Goal: Communication & Community: Answer question/provide support

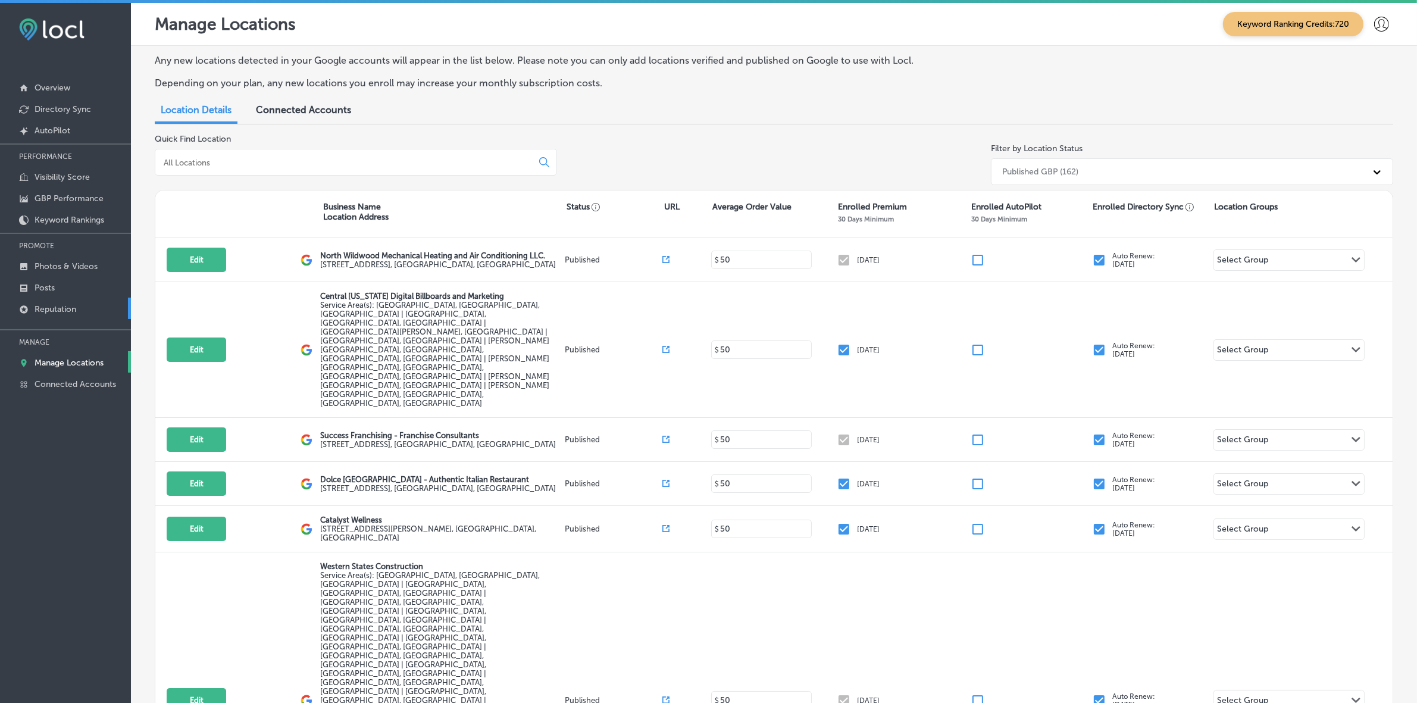
click at [60, 314] on p "Reputation" at bounding box center [56, 309] width 42 height 10
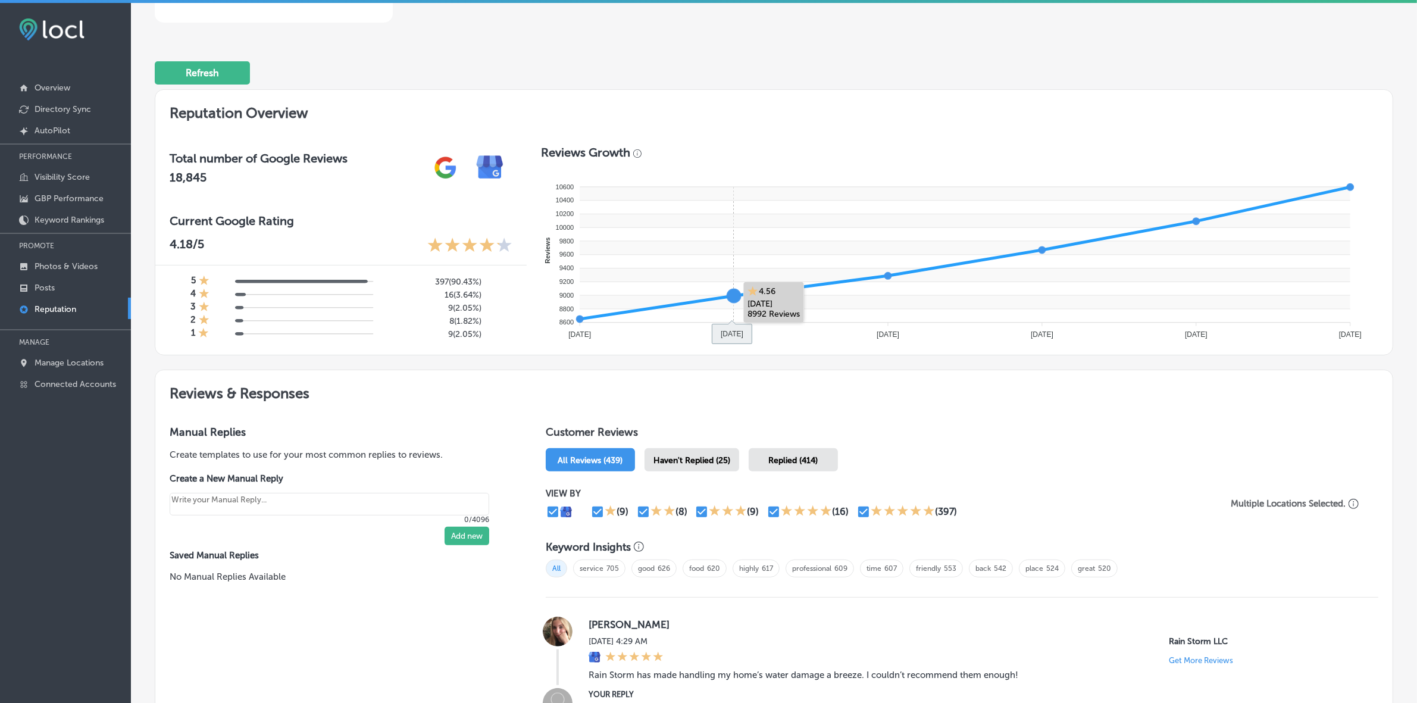
scroll to position [298, 0]
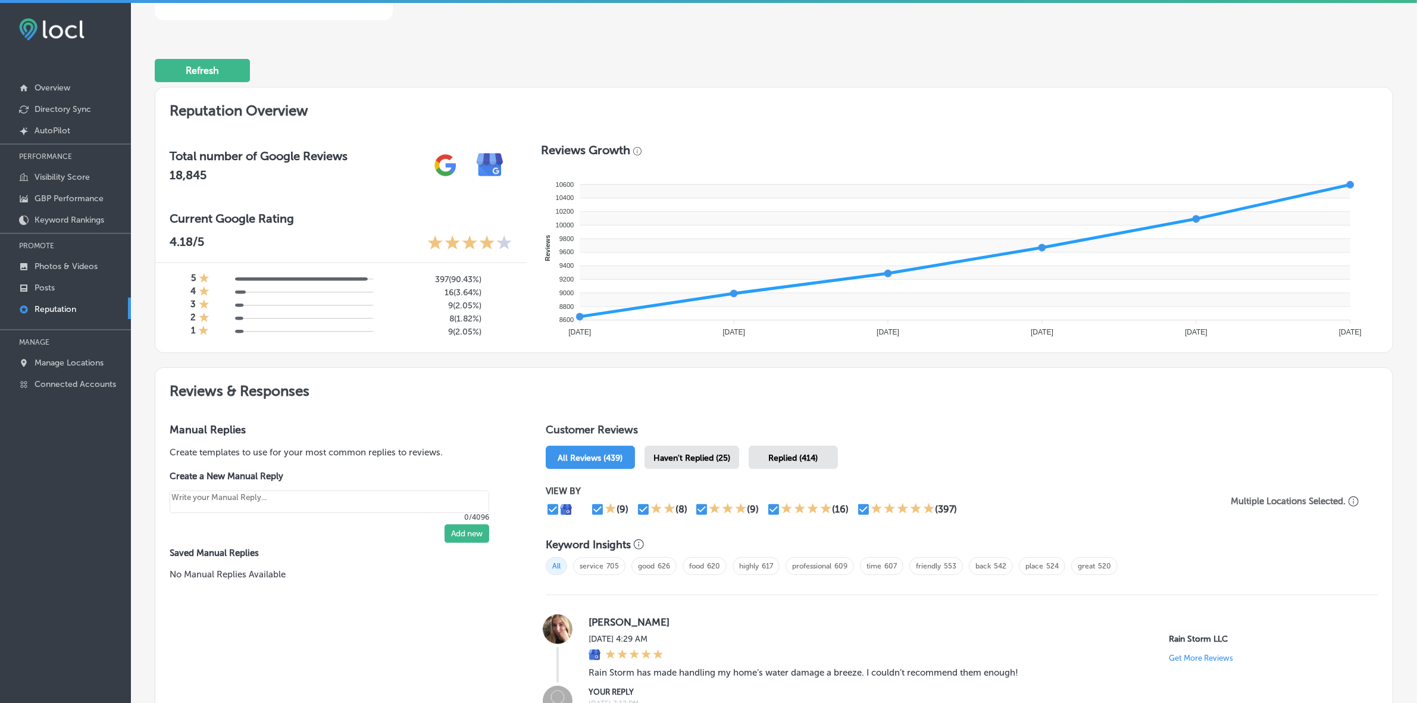
click at [685, 452] on div "Haven't Replied (25)" at bounding box center [692, 457] width 95 height 23
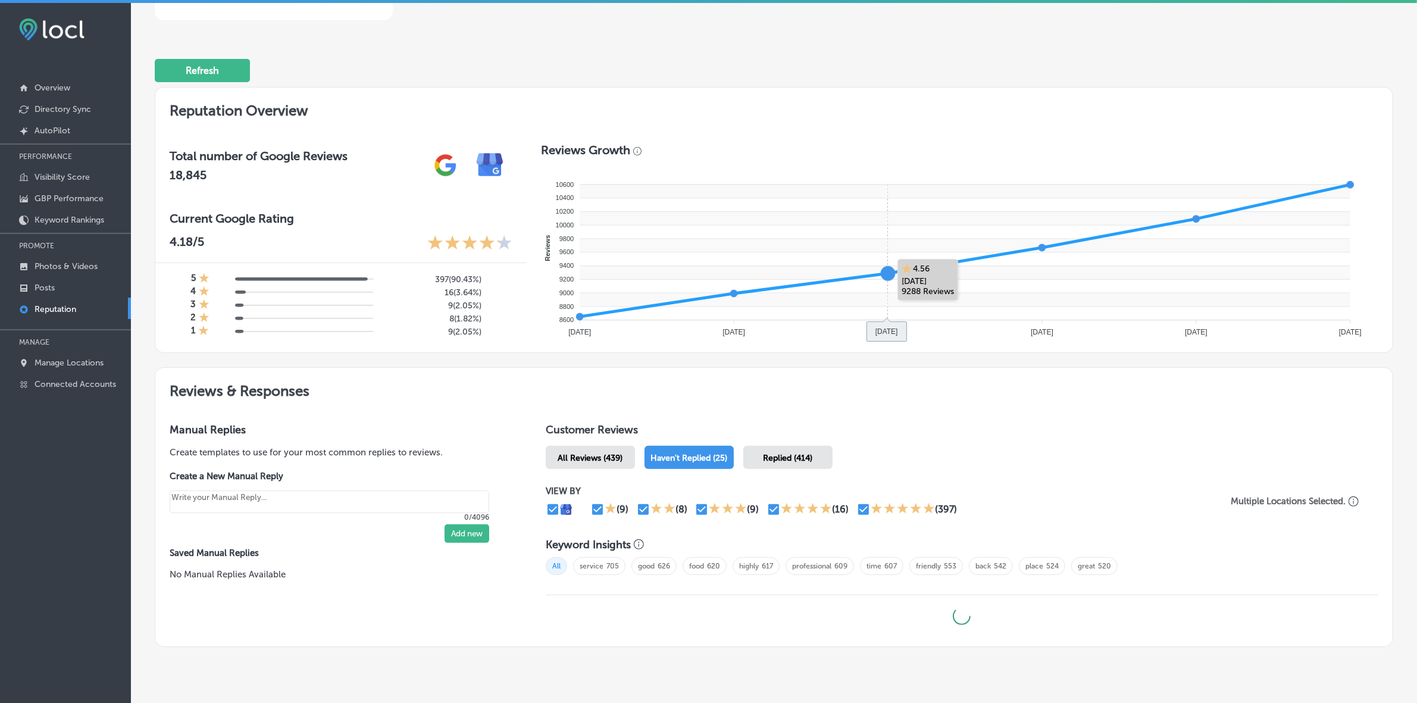
type textarea "x"
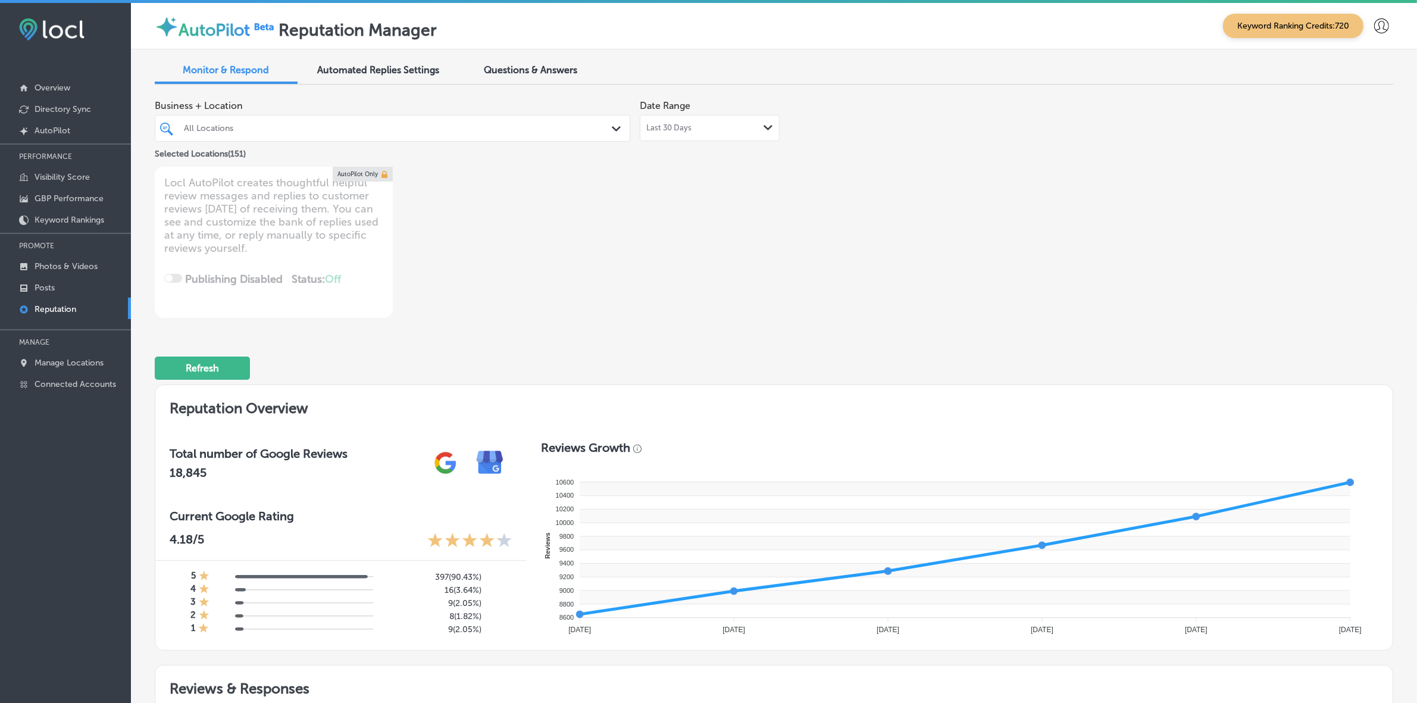
click at [477, 126] on div "All Locations" at bounding box center [398, 128] width 429 height 10
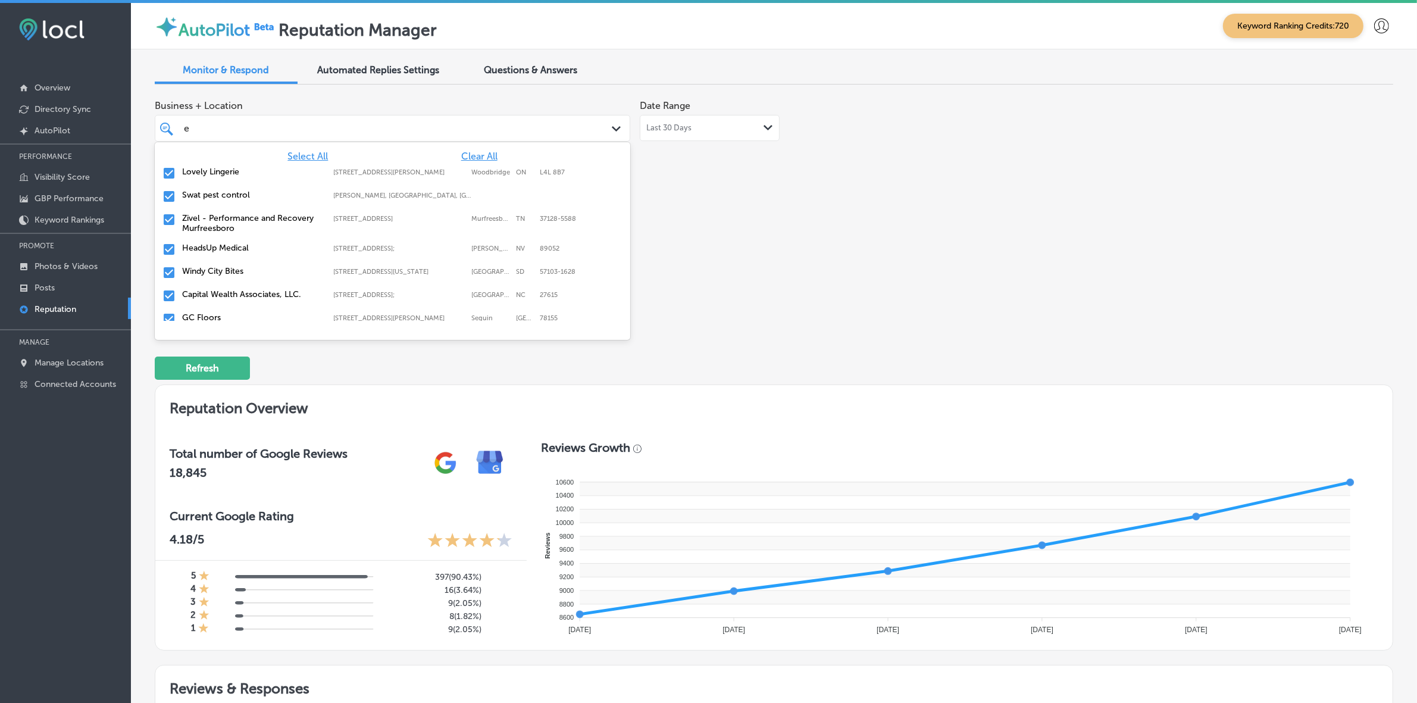
type input "el"
click at [233, 196] on label "Zivel - Performance and Recovery Murfreesboro" at bounding box center [251, 200] width 139 height 20
click at [236, 214] on label "El Mescal Family Mexican Restaurant Bar" at bounding box center [251, 223] width 139 height 20
click at [236, 211] on div "KAD Akademy LLC [STREET_ADDRESS][GEOGRAPHIC_DATA][STREET_ADDRESS][PERSON_NAME]" at bounding box center [393, 220] width 466 height 18
click at [236, 211] on div "Zivel - [GEOGRAPHIC_DATA] [STREET_ADDRESS] [STREET_ADDRESS]" at bounding box center [393, 220] width 466 height 18
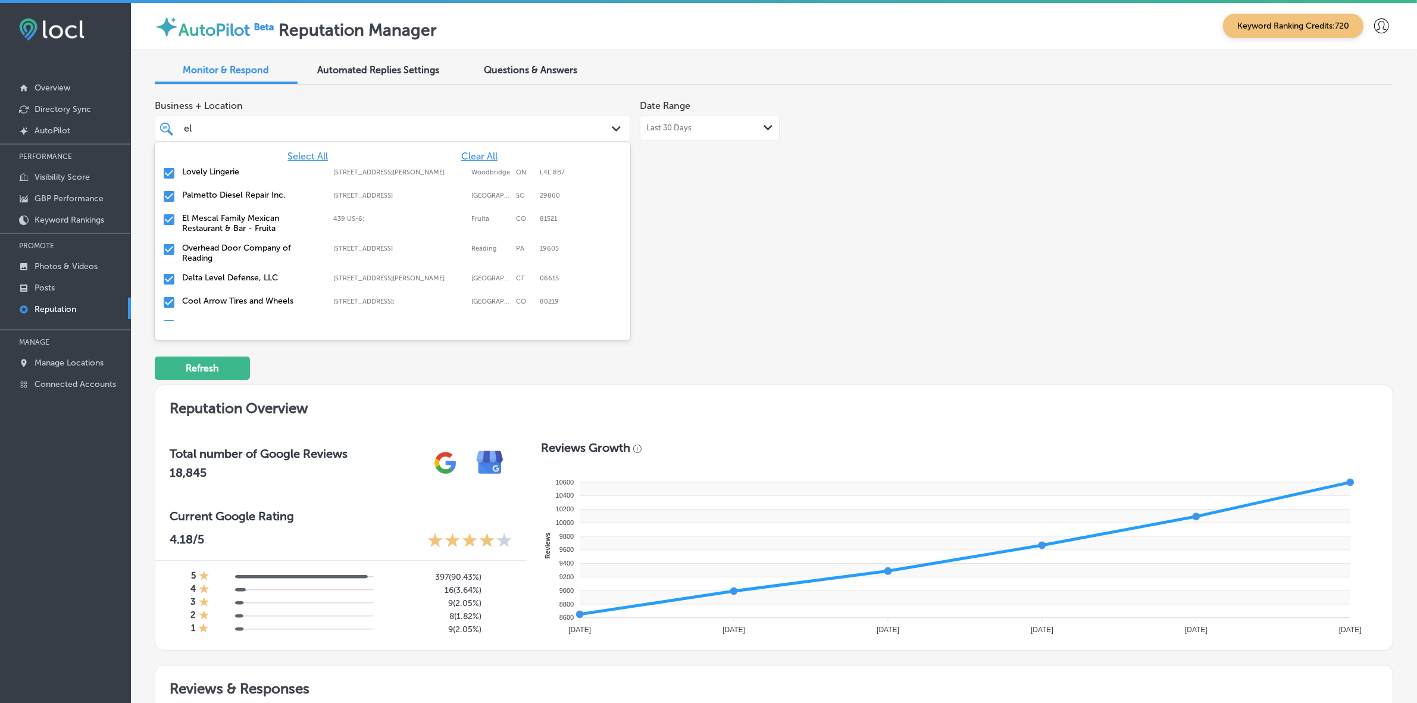
click at [236, 211] on div "El Mescal Family Mexican Restaurant & Bar - Fruita 439 US-6;, Fruita, CO, 81521…" at bounding box center [393, 223] width 466 height 25
click at [236, 211] on div "Overhead Door Company of Reading [STREET_ADDRESS][GEOGRAPHIC_DATA][STREET_ADDRE…" at bounding box center [393, 223] width 466 height 25
click at [236, 211] on div "Delta Level Defense, LLC [STREET_ADDRESS][PERSON_NAME] [STREET_ADDRESS][PERSON_…" at bounding box center [393, 220] width 466 height 18
click at [236, 211] on div "Cool Arrow Tires and Wheels [STREET_ADDRESS] [STREET_ADDRESS]" at bounding box center [393, 220] width 466 height 18
click at [236, 243] on label "[PERSON_NAME] Remodeling" at bounding box center [251, 248] width 139 height 10
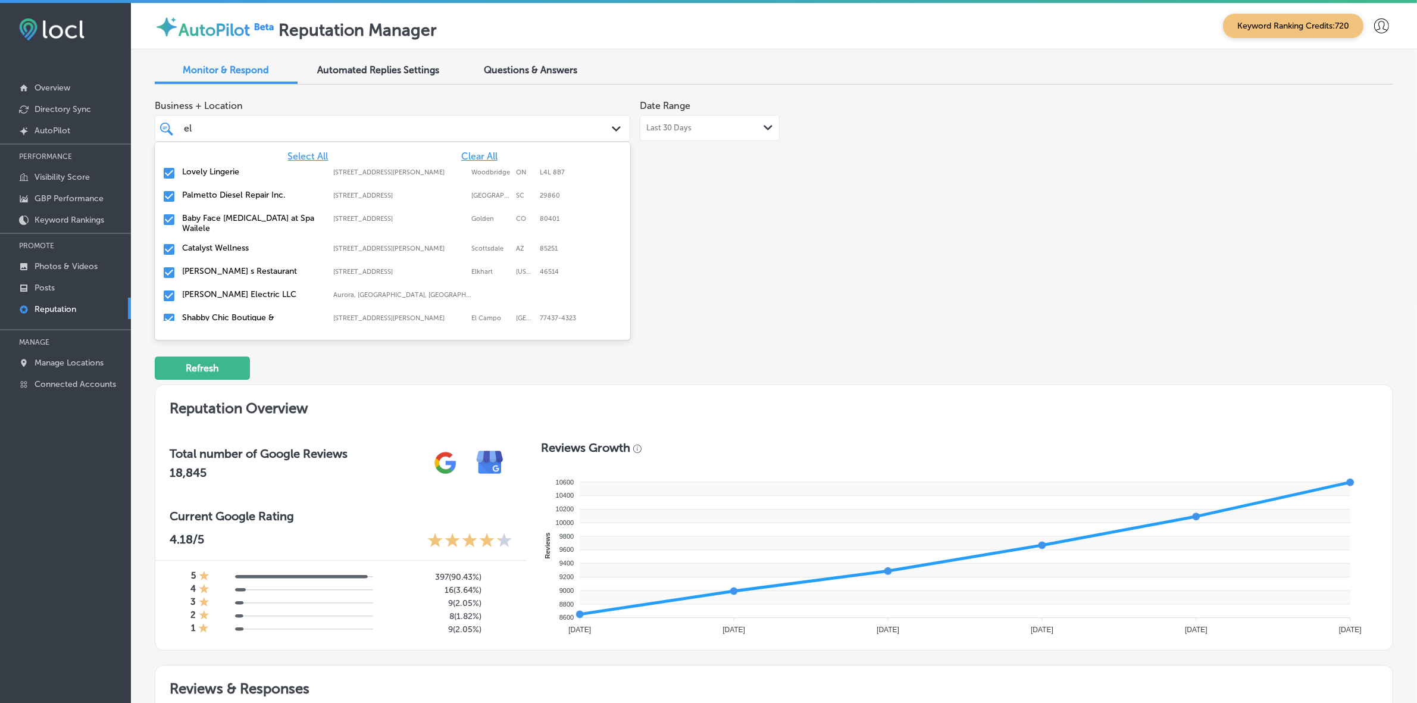
click at [238, 289] on label "[PERSON_NAME] Electric LLC" at bounding box center [251, 294] width 139 height 10
click at [238, 289] on label "Shabby Chic Boutique & [MEDICAL_DATA]" at bounding box center [251, 299] width 139 height 20
click at [238, 289] on label "No Name [GEOGRAPHIC_DATA]" at bounding box center [251, 294] width 139 height 10
click at [238, 289] on label "Zivel - Performance and Recovery [PERSON_NAME]" at bounding box center [251, 299] width 139 height 20
click at [238, 289] on label "[US_STATE] [DEMOGRAPHIC_DATA] Allergy Clinic, P.A." at bounding box center [251, 299] width 139 height 20
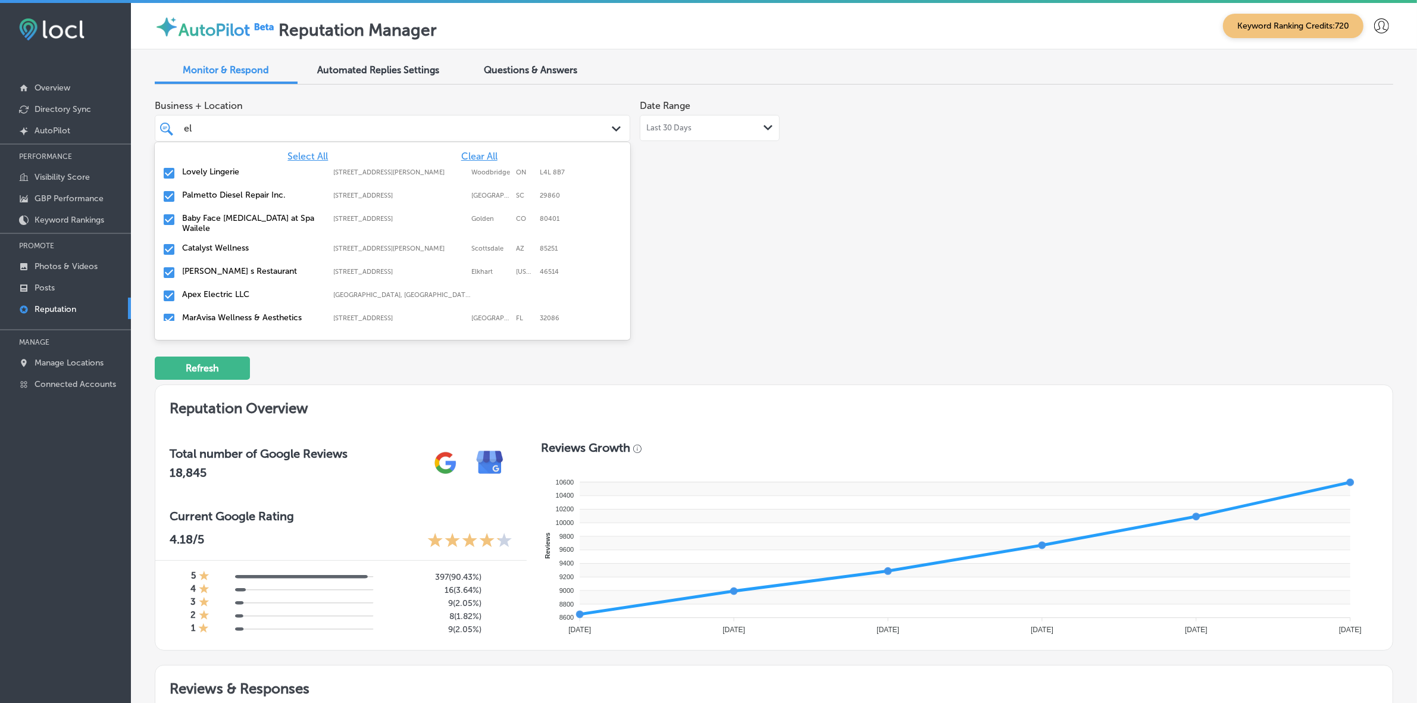
click at [238, 289] on label "Apex Electric LLC" at bounding box center [251, 294] width 139 height 10
click at [238, 289] on label "MarAvisa Wellness & Aesthetics" at bounding box center [251, 294] width 139 height 10
type textarea "x"
type input "e"
type input "cm"
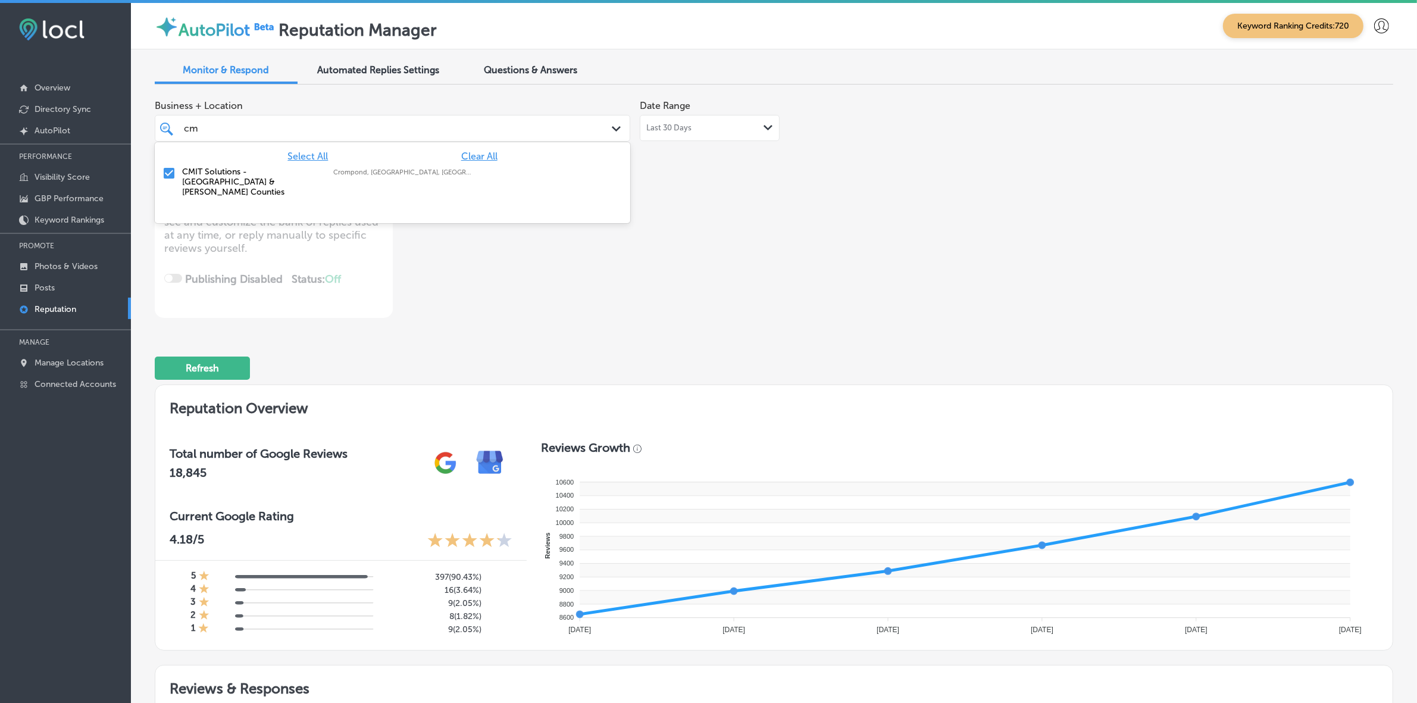
click at [201, 170] on label "CMIT Solutions - [GEOGRAPHIC_DATA] & [PERSON_NAME] Counties" at bounding box center [251, 182] width 139 height 30
type textarea "x"
type input "c"
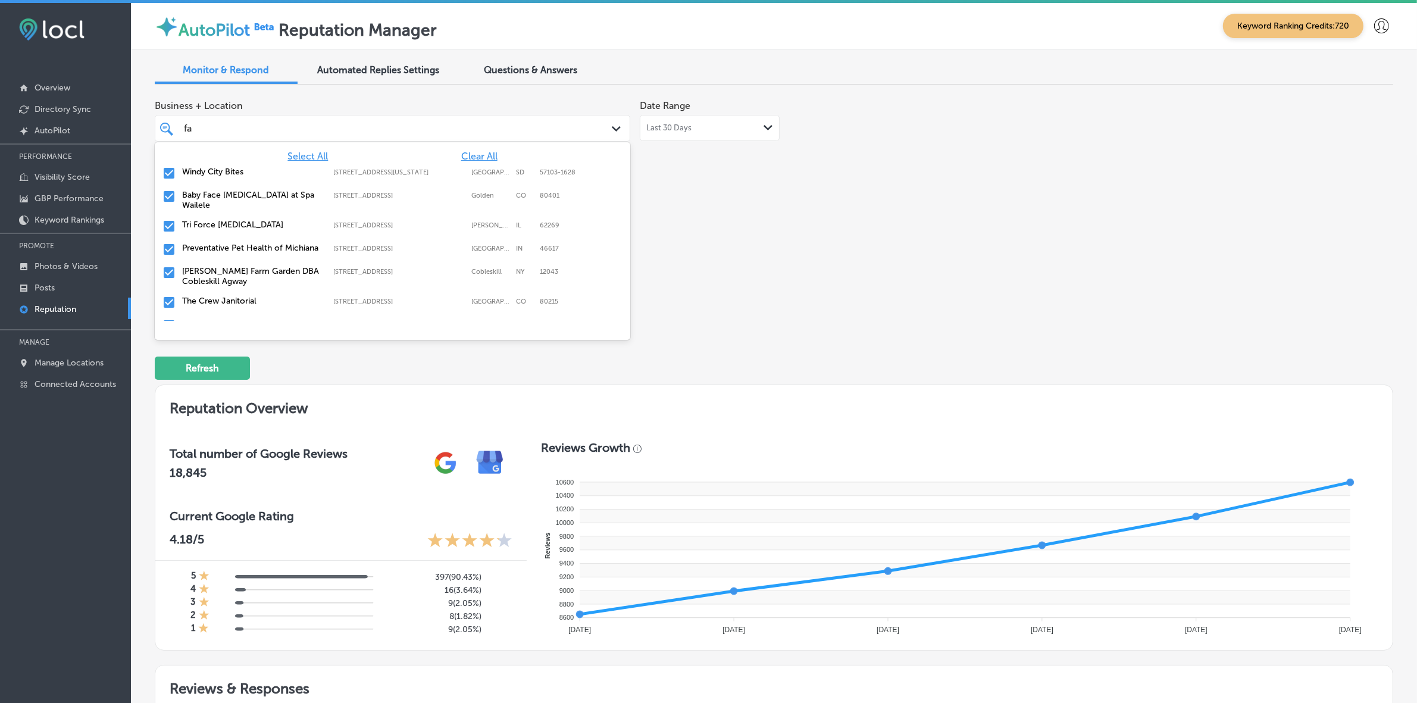
type input "far"
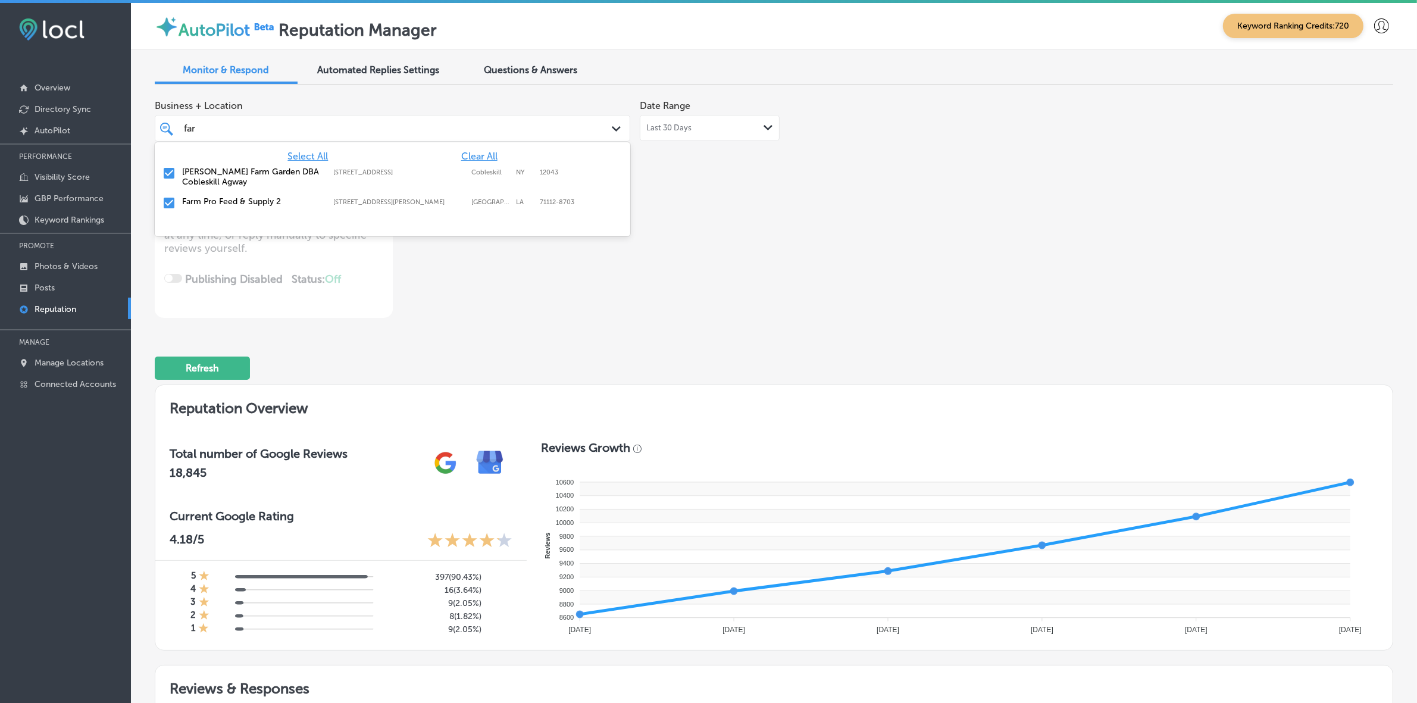
click at [221, 167] on label "[PERSON_NAME] Farm Garden DBA Cobleskill Agway" at bounding box center [251, 177] width 139 height 20
click at [226, 171] on label "Farm Pro Feed & Supply 2" at bounding box center [251, 172] width 139 height 10
type textarea "x"
type input "fa"
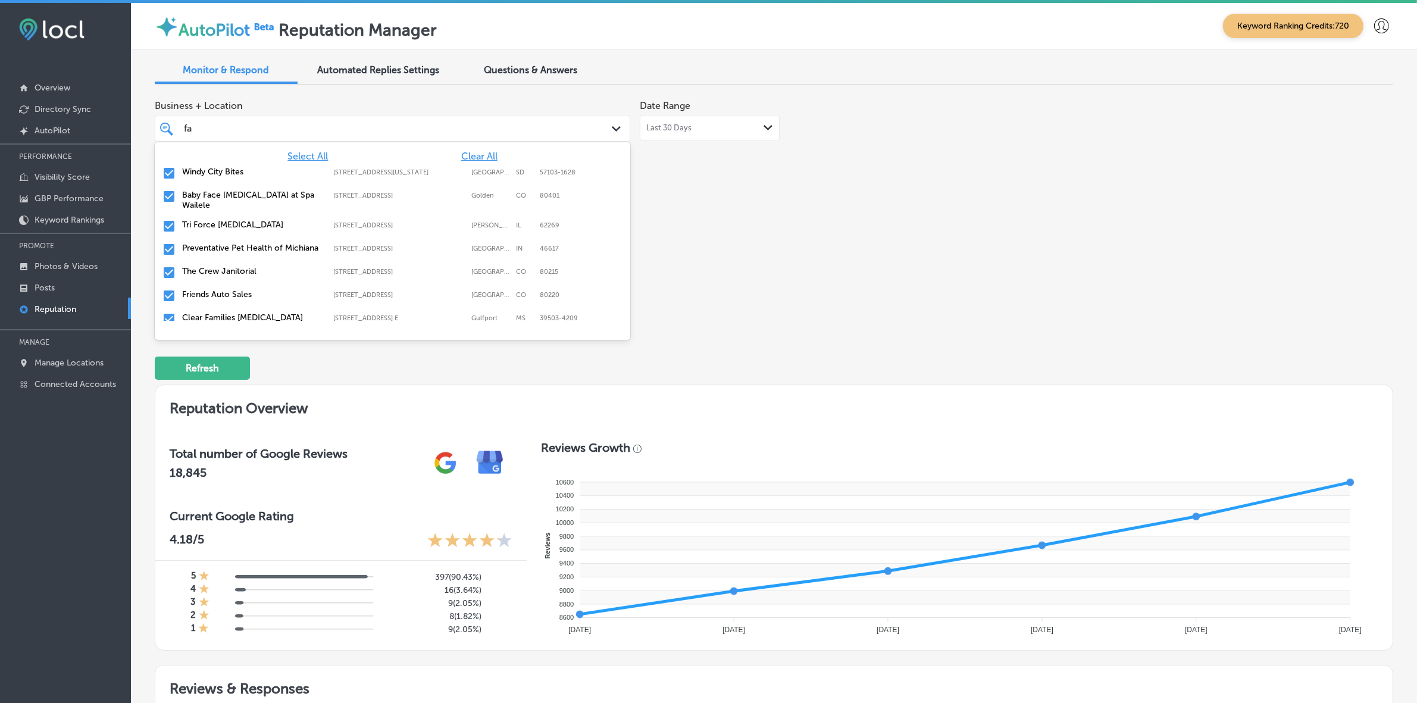
click at [227, 170] on label "Windy City Bites" at bounding box center [251, 172] width 139 height 10
click at [222, 196] on label "Tri Force [MEDICAL_DATA]" at bounding box center [251, 201] width 139 height 10
click at [222, 196] on label "Preventative Pet Health of Michiana" at bounding box center [251, 201] width 139 height 10
click at [222, 196] on label "The Crew Janitorial" at bounding box center [251, 201] width 139 height 10
click at [222, 196] on label "Friends Auto Sales" at bounding box center [251, 201] width 139 height 10
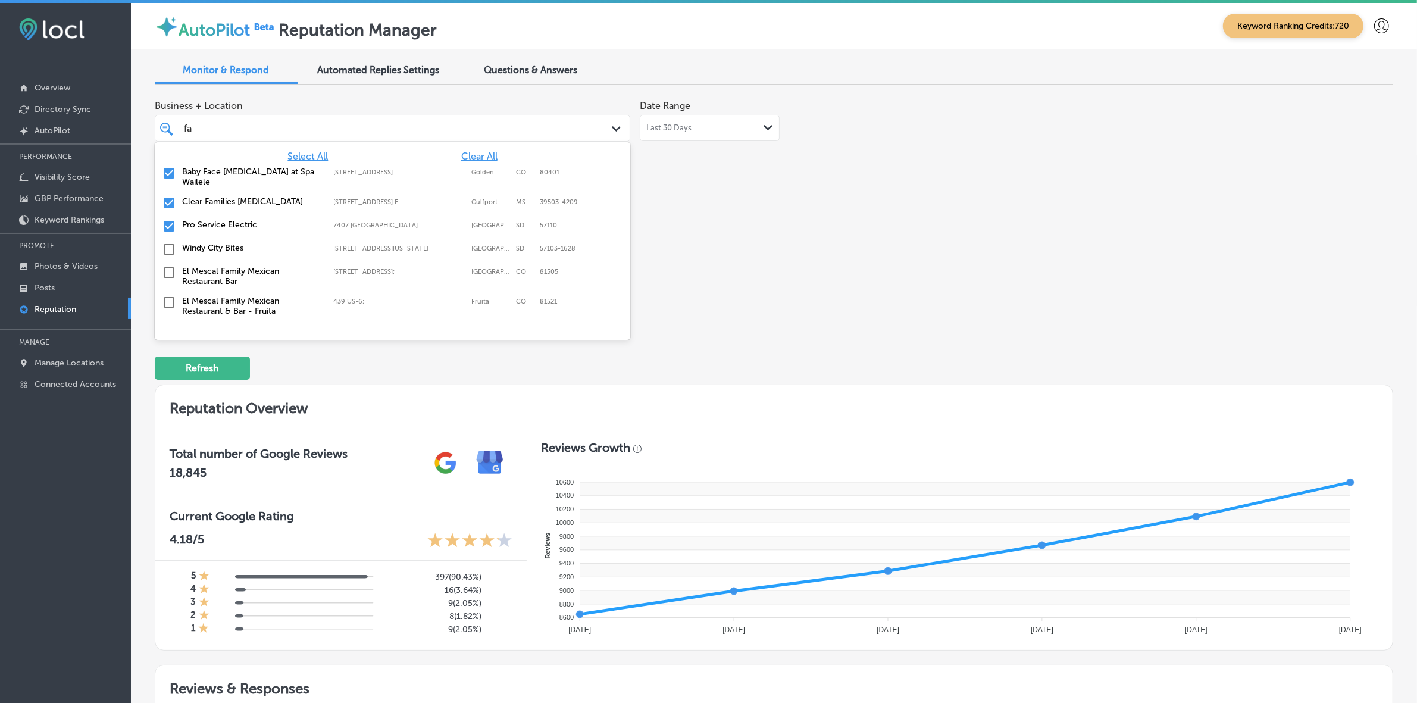
click at [222, 196] on label "Clear Families [MEDICAL_DATA]" at bounding box center [251, 201] width 139 height 10
click at [222, 196] on label "Pro Service Electric" at bounding box center [251, 201] width 139 height 10
type textarea "x"
type input "f"
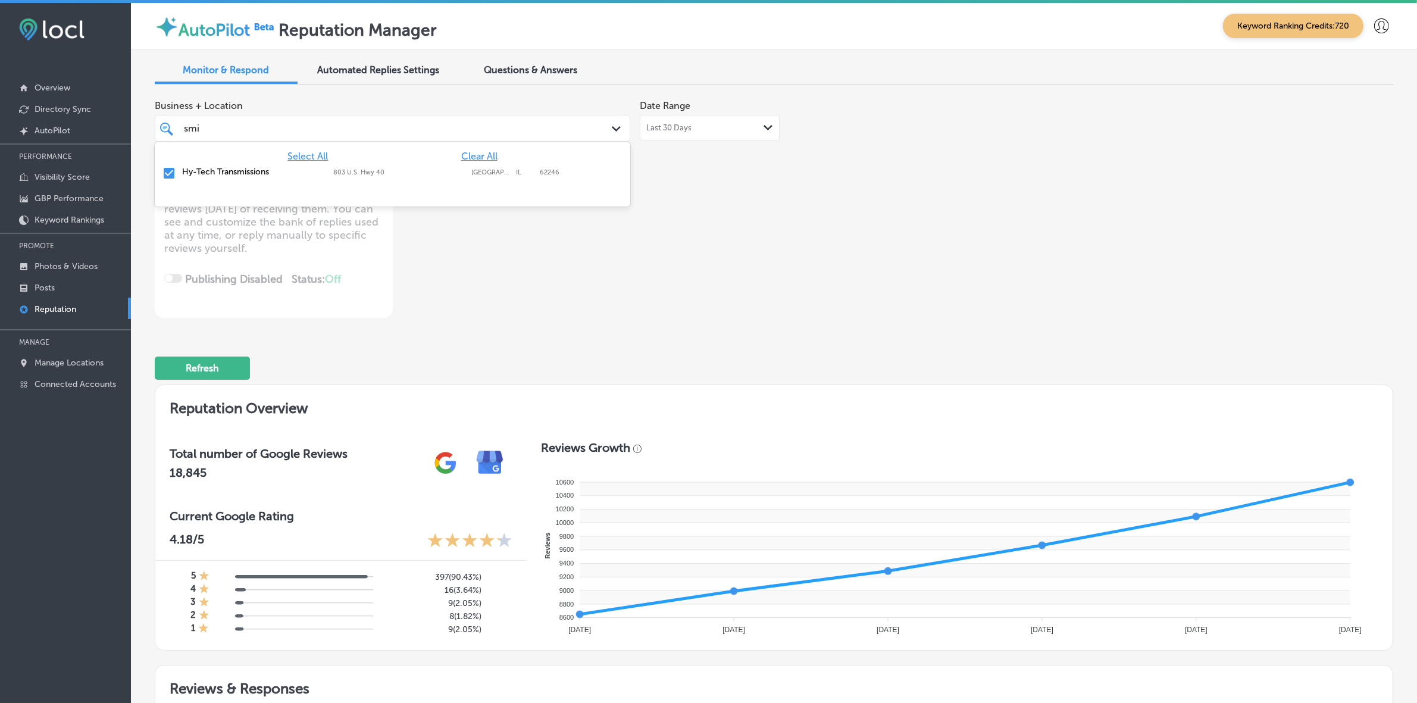
type input "sm"
click at [230, 191] on label "Smoke Rings '72" at bounding box center [251, 195] width 139 height 10
type textarea "x"
type input "s"
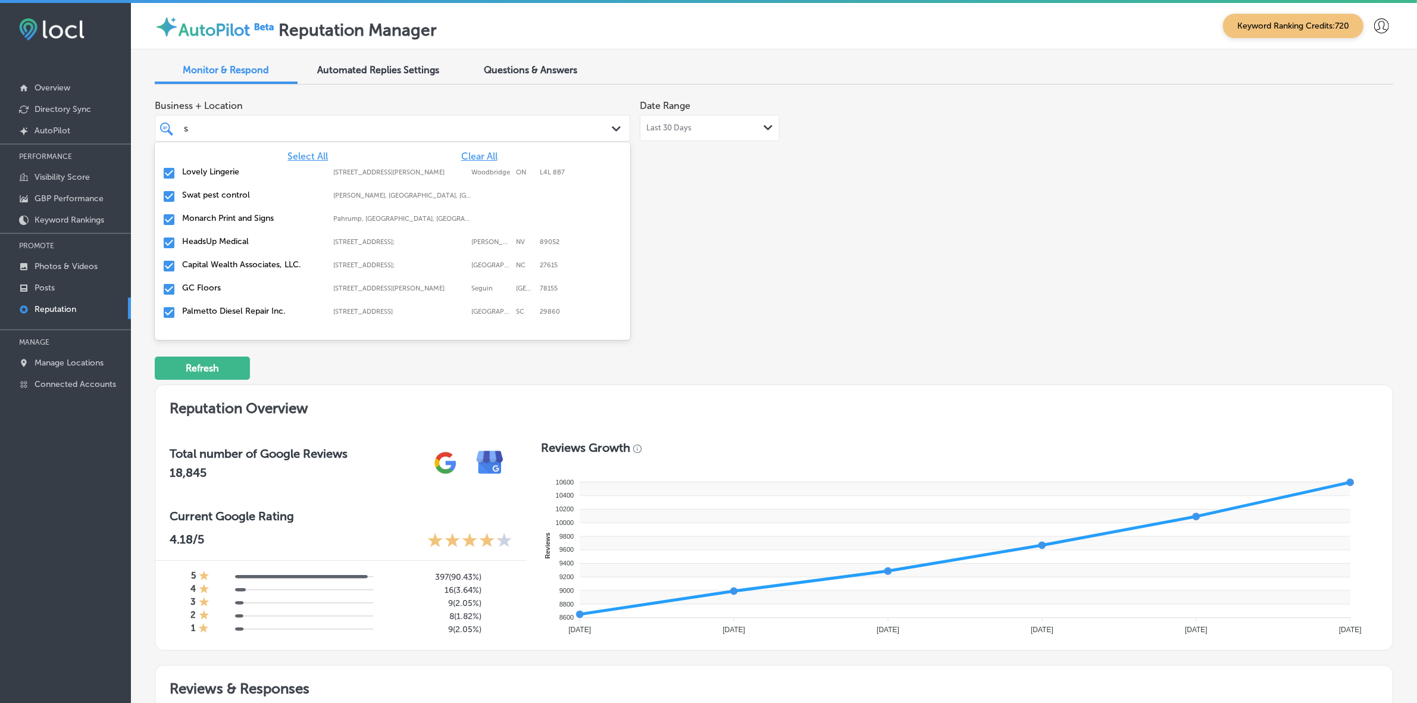
click at [233, 236] on label "HeadsUp Medical" at bounding box center [251, 241] width 139 height 10
click at [241, 209] on div "Monarch Print and Signs Pahrump, [GEOGRAPHIC_DATA], [GEOGRAPHIC_DATA] | [GEOGRA…" at bounding box center [393, 219] width 476 height 23
click at [242, 191] on label "Swat pest control" at bounding box center [251, 195] width 139 height 10
click at [242, 192] on label "Capital Wealth Associates, LLC." at bounding box center [251, 195] width 139 height 10
click at [242, 192] on label "GC Floors" at bounding box center [251, 195] width 139 height 10
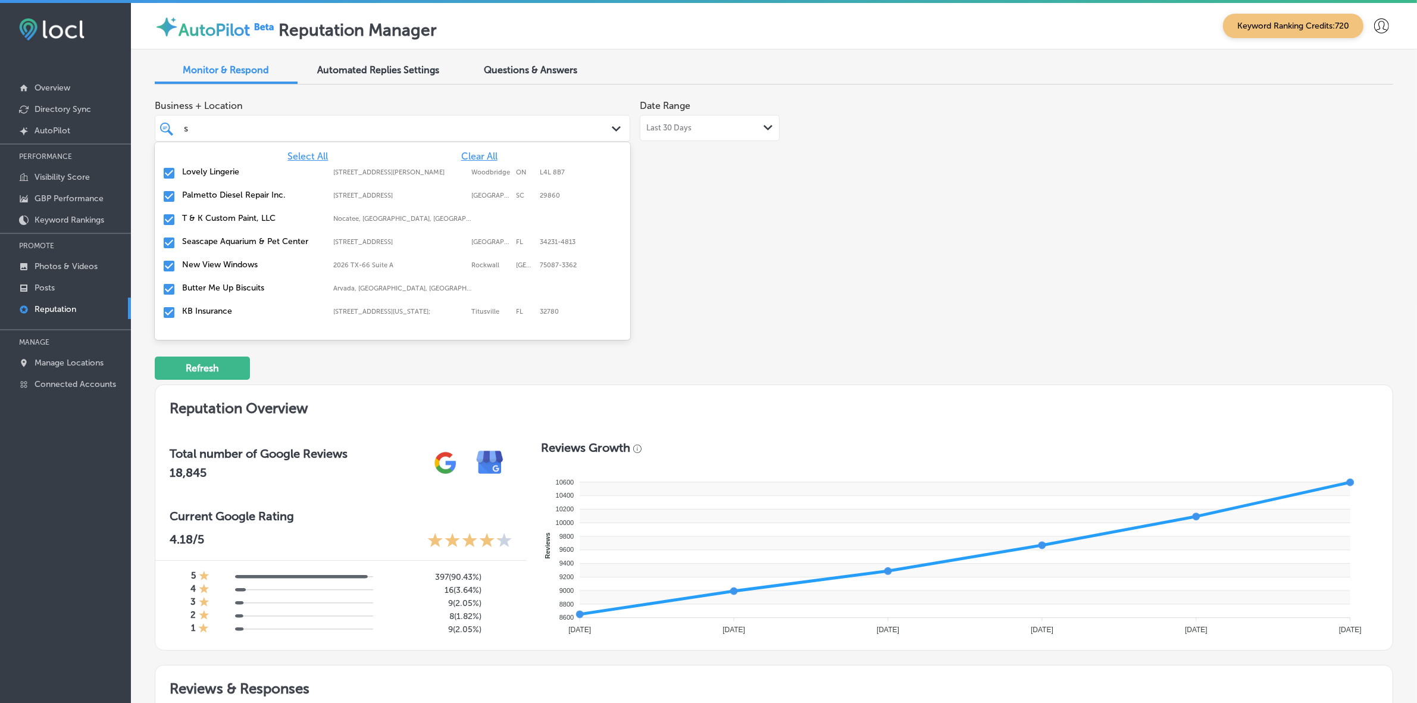
click at [242, 218] on label "T & K Custom Paint, LLC" at bounding box center [251, 218] width 139 height 10
click at [242, 236] on label "New View Windows" at bounding box center [251, 241] width 139 height 10
click at [241, 255] on div "KB Insurance [STREET_ADDRESS][GEOGRAPHIC_DATA][US_STATE][STREET_ADDRESS][US_STA…" at bounding box center [393, 266] width 476 height 23
click at [241, 255] on div "Classic Roofing [STREET_ADDRESS] [STREET_ADDRESS]" at bounding box center [393, 266] width 476 height 23
click at [241, 255] on div "Display Local Media [GEOGRAPHIC_DATA], [GEOGRAPHIC_DATA], [GEOGRAPHIC_DATA] | […" at bounding box center [393, 266] width 476 height 23
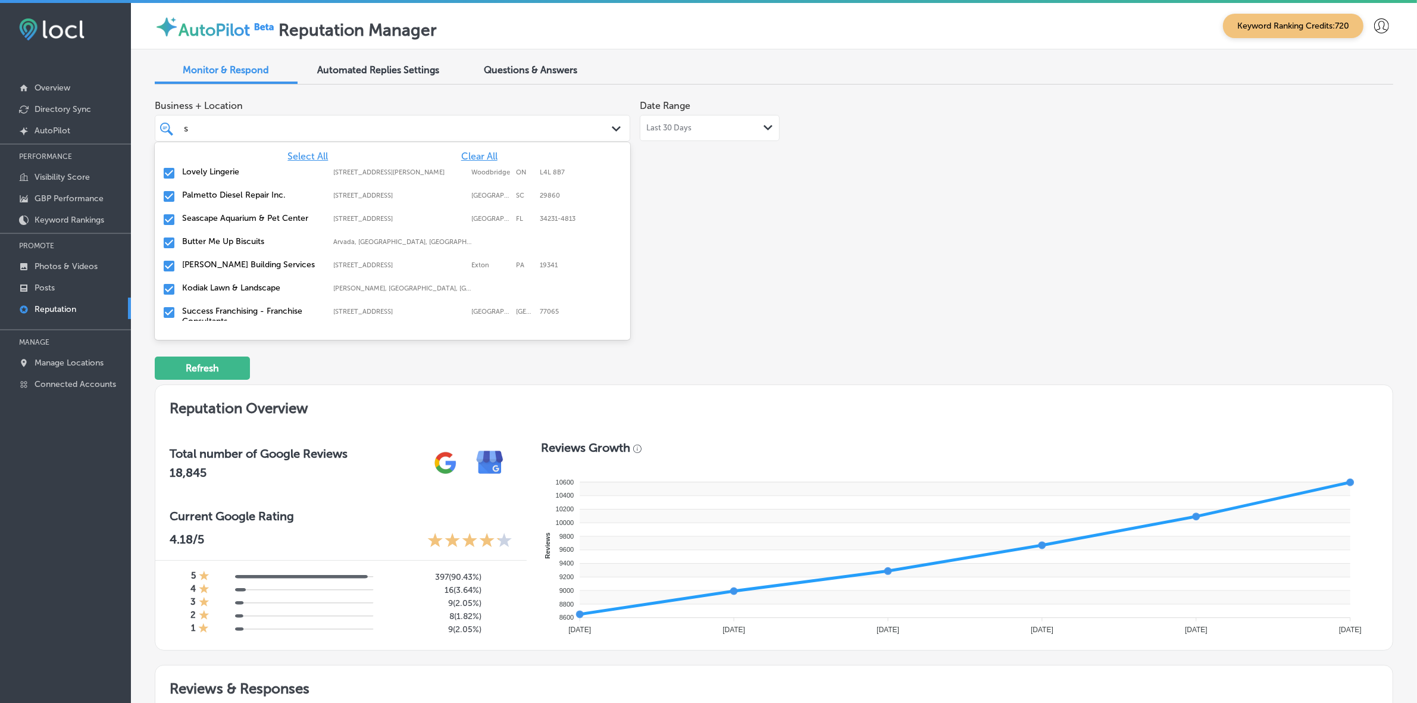
click at [242, 286] on label "Kodiak Lawn & Landscape" at bounding box center [251, 288] width 139 height 10
click at [243, 264] on label "[PERSON_NAME] Building Services" at bounding box center [251, 264] width 139 height 10
click at [243, 264] on label "Success Franchising - Franchise Consultants" at bounding box center [251, 269] width 139 height 20
click at [243, 264] on label "Royal Garage Doors" at bounding box center [251, 264] width 139 height 10
click at [243, 264] on label "Superior [MEDICAL_DATA] & Rehab" at bounding box center [251, 264] width 139 height 10
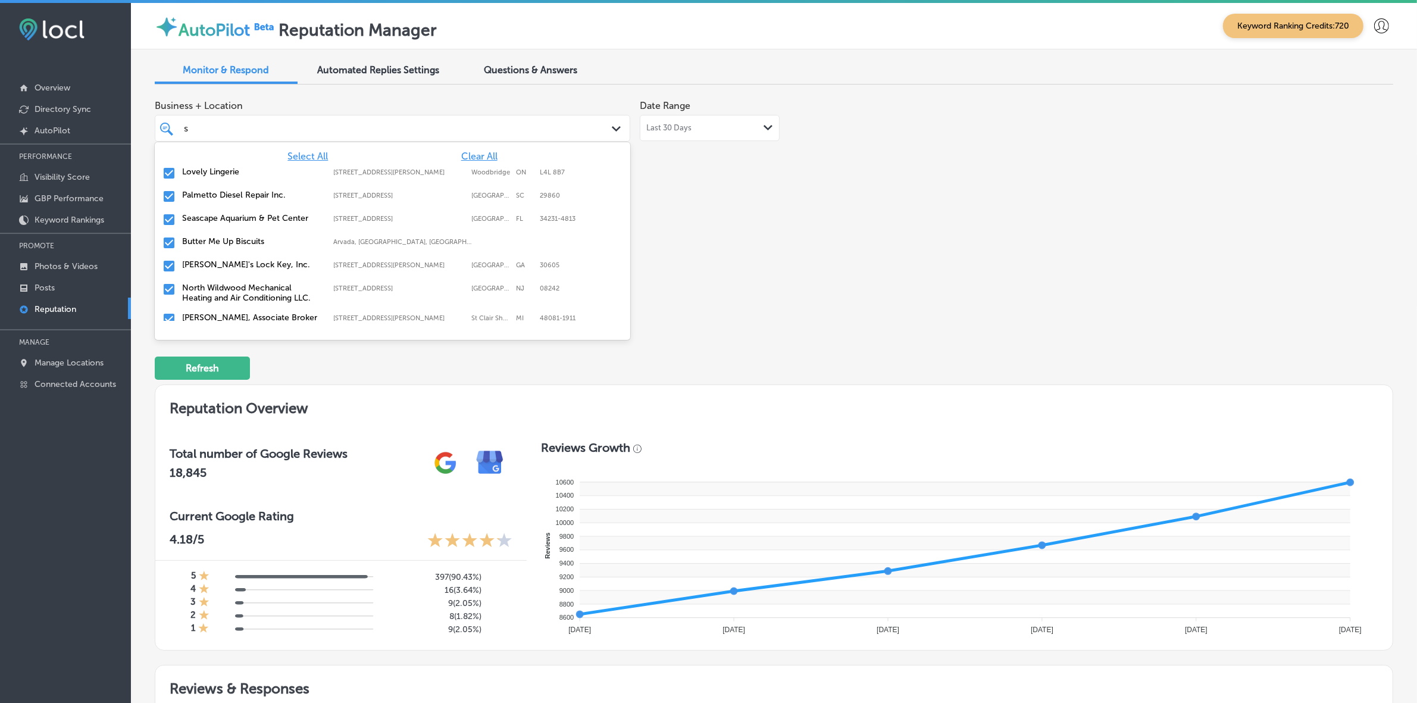
click at [246, 286] on label "North Wildwood Mechanical Heating and Air Conditioning LLC." at bounding box center [251, 293] width 139 height 20
click at [246, 284] on label "[PERSON_NAME], Associate Broker" at bounding box center [251, 288] width 139 height 10
click at [246, 284] on label "JW's Bierstube" at bounding box center [251, 288] width 139 height 10
click at [246, 284] on label "The CoolCryo" at bounding box center [251, 288] width 139 height 10
click at [246, 284] on label "[GEOGRAPHIC_DATA][DEMOGRAPHIC_DATA]" at bounding box center [251, 293] width 139 height 20
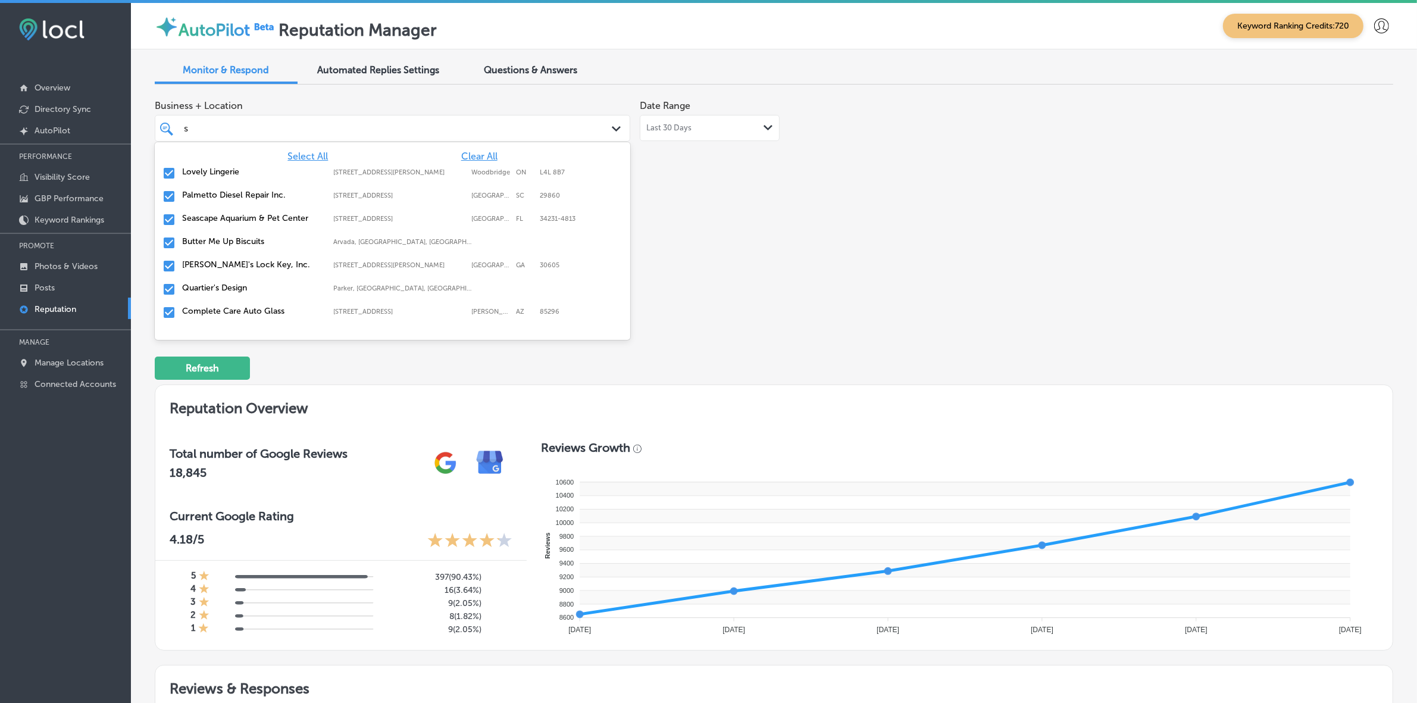
click at [246, 284] on label "Quartier's Design" at bounding box center [251, 288] width 139 height 10
click at [246, 284] on label "Complete Care Auto Glass" at bounding box center [251, 288] width 139 height 10
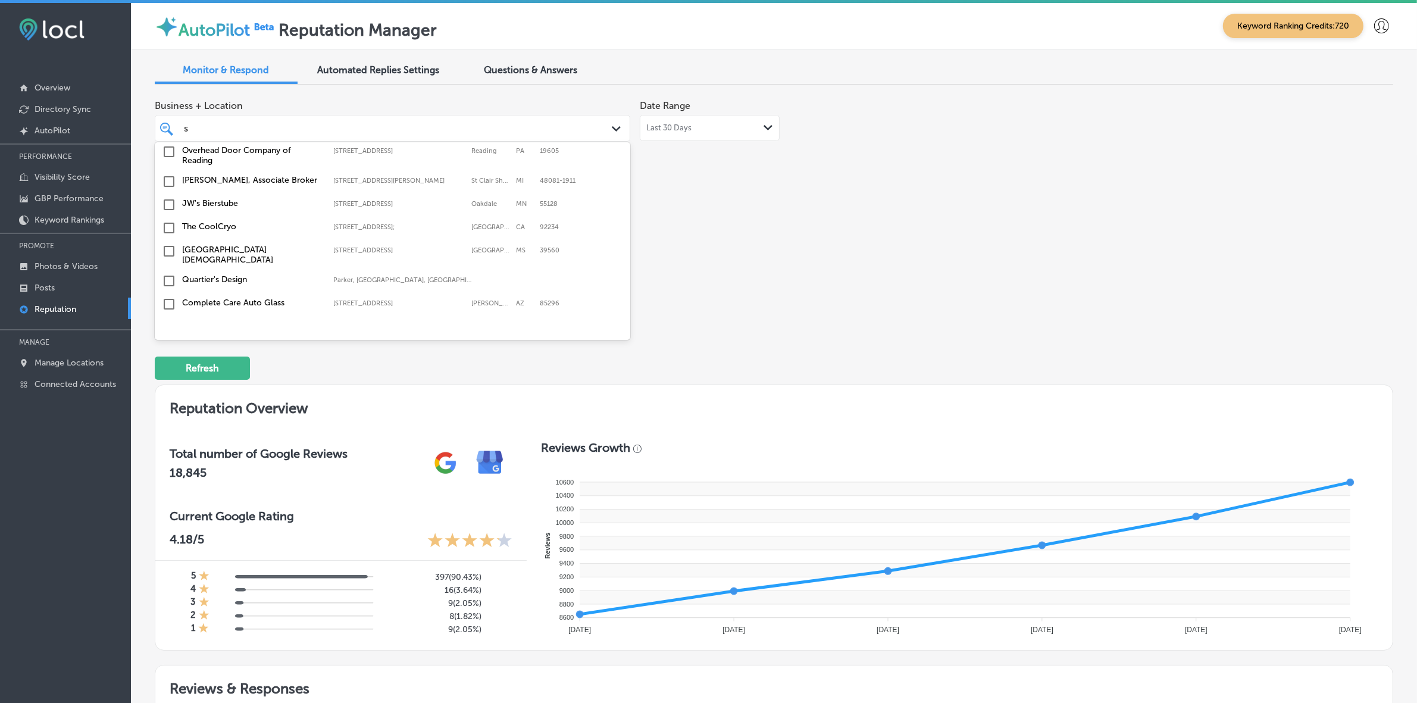
scroll to position [2979, 0]
click at [257, 299] on label "Complete Care Auto Glass" at bounding box center [251, 304] width 139 height 10
type textarea "x"
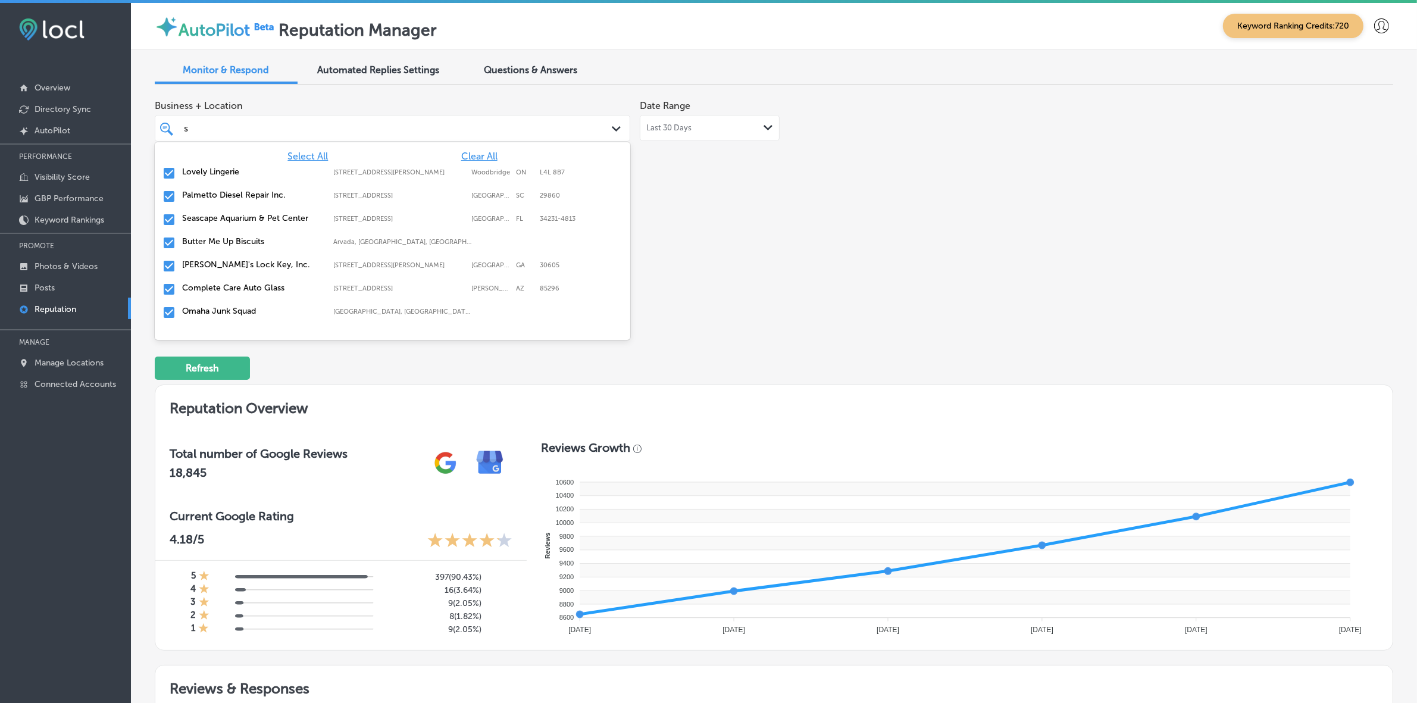
type input "si"
click at [241, 222] on label "Sicilian Guys Trattoria" at bounding box center [251, 225] width 139 height 10
click at [230, 220] on label "Refine Physical Therapy" at bounding box center [251, 225] width 139 height 10
click at [230, 220] on label "Flooring Designz" at bounding box center [251, 225] width 139 height 10
click at [227, 246] on label "Simply Solar [US_STATE]" at bounding box center [251, 248] width 139 height 10
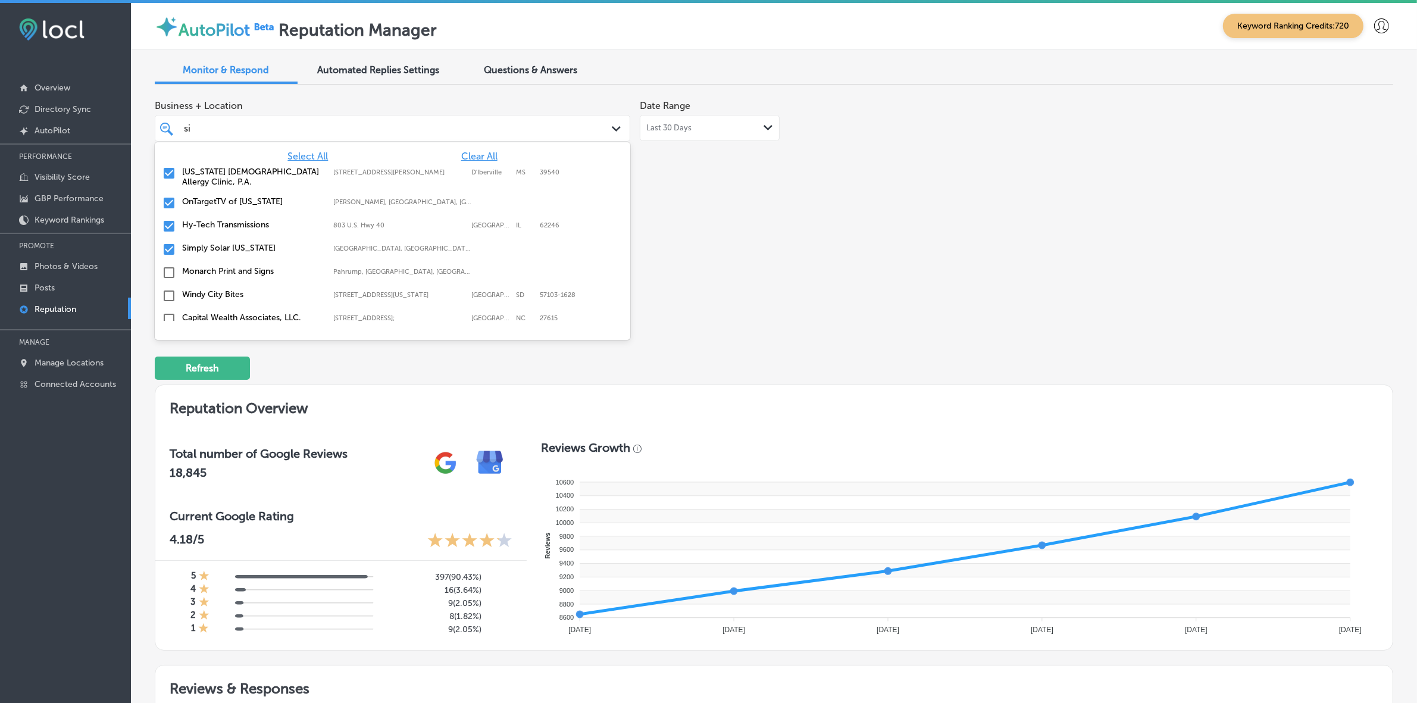
type textarea "x"
type input "s"
click at [819, 298] on div "Business + Location option [STREET_ADDRESS]. 152 results available. Use Up and …" at bounding box center [526, 206] width 743 height 224
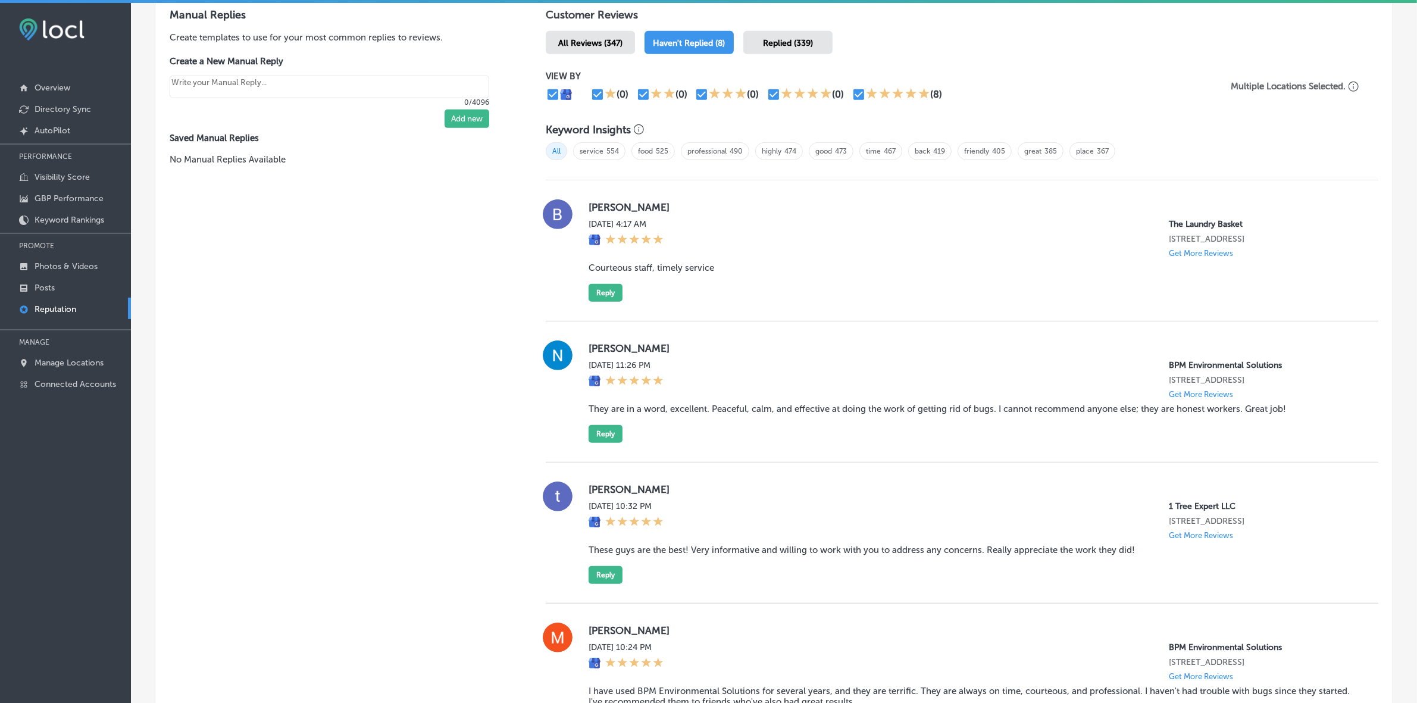
scroll to position [708, 0]
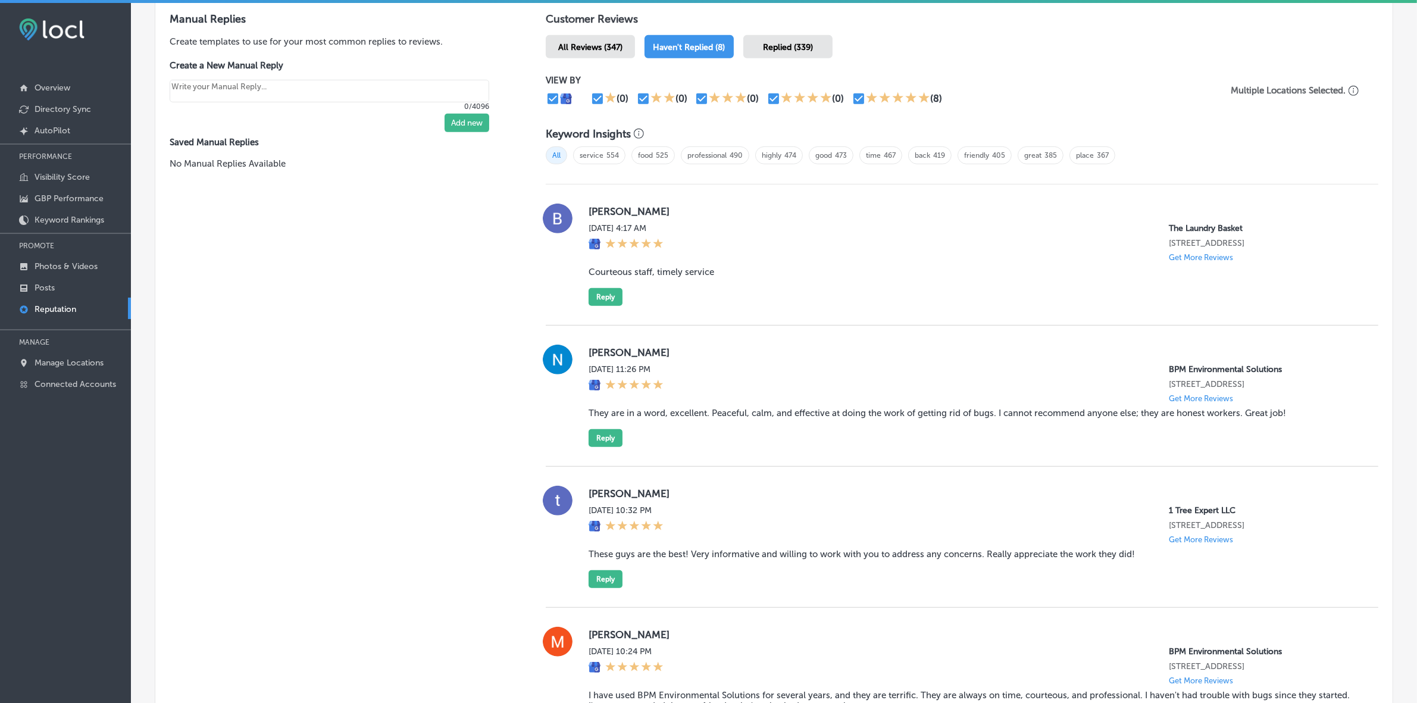
click at [615, 352] on label "[PERSON_NAME]" at bounding box center [974, 352] width 771 height 12
copy label "[PERSON_NAME]"
click at [748, 418] on blockquote "They are in a word, excellent. Peaceful, calm, and effective at doing the work …" at bounding box center [974, 413] width 771 height 11
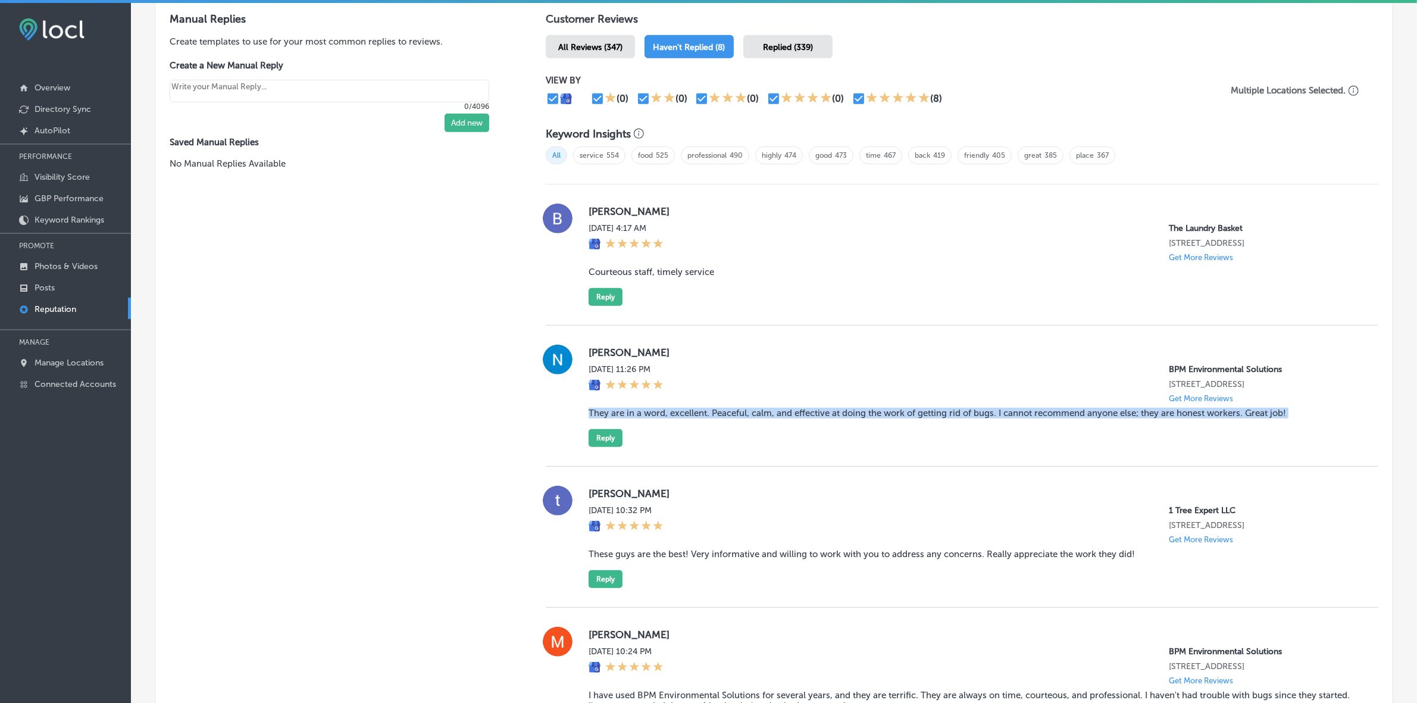
click at [748, 418] on blockquote "They are in a word, excellent. Peaceful, calm, and effective at doing the work …" at bounding box center [974, 413] width 771 height 11
copy blockquote "They are in a word, excellent. Peaceful, calm, and effective at doing the work …"
click at [615, 447] on button "Reply" at bounding box center [606, 438] width 34 height 18
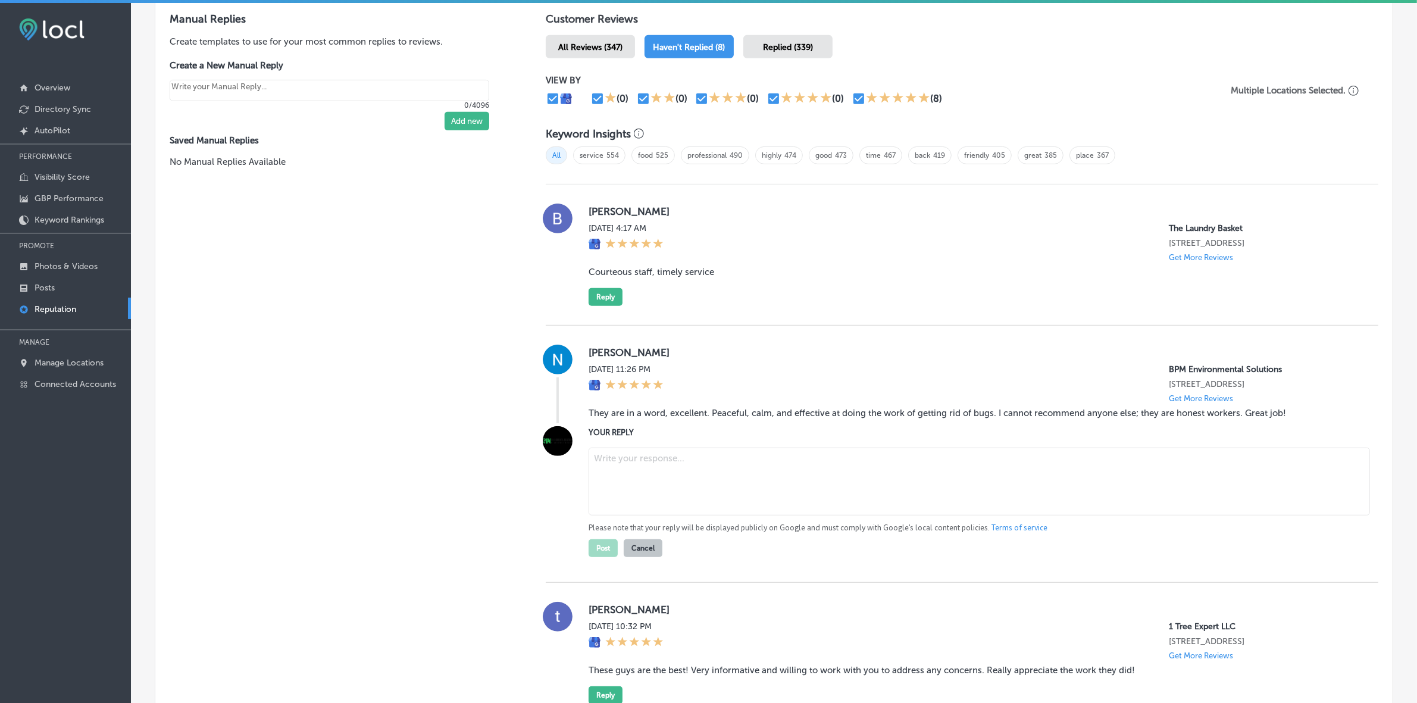
click at [670, 470] on textarea at bounding box center [979, 482] width 781 height 68
type textarea "x"
paste textarea "Thank you so much for your kind words, [PERSON_NAME]! We’re thrilled to hear th…"
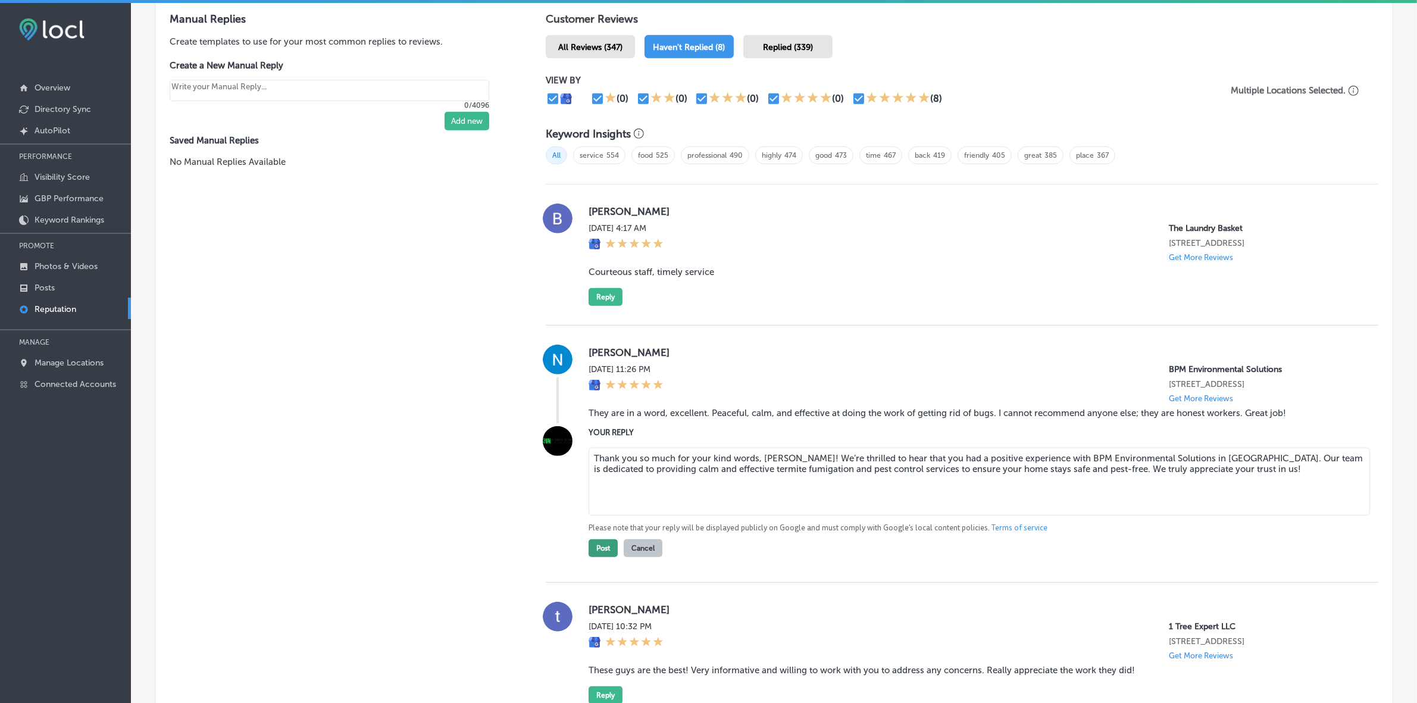
type textarea "Thank you so much for your kind words, [PERSON_NAME]! We’re thrilled to hear th…"
click at [600, 470] on button "Post" at bounding box center [603, 548] width 29 height 18
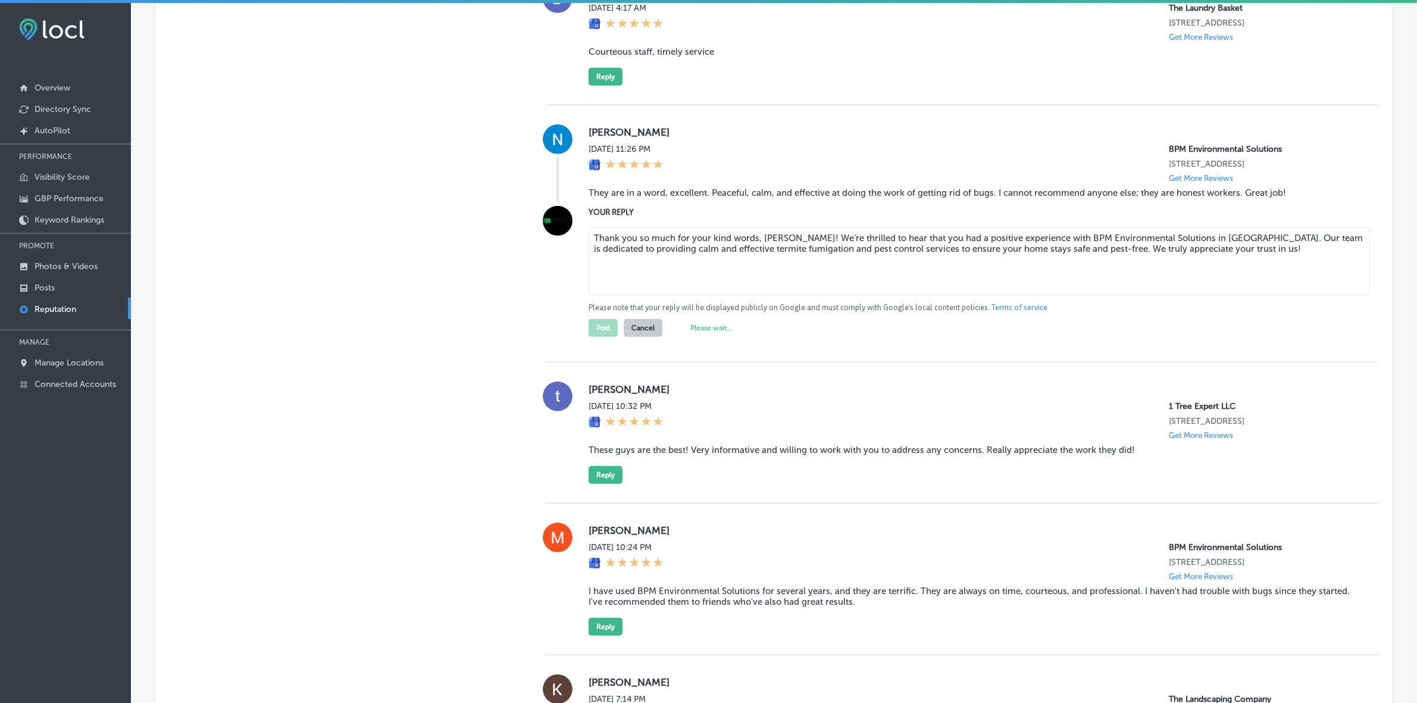
scroll to position [931, 0]
type textarea "x"
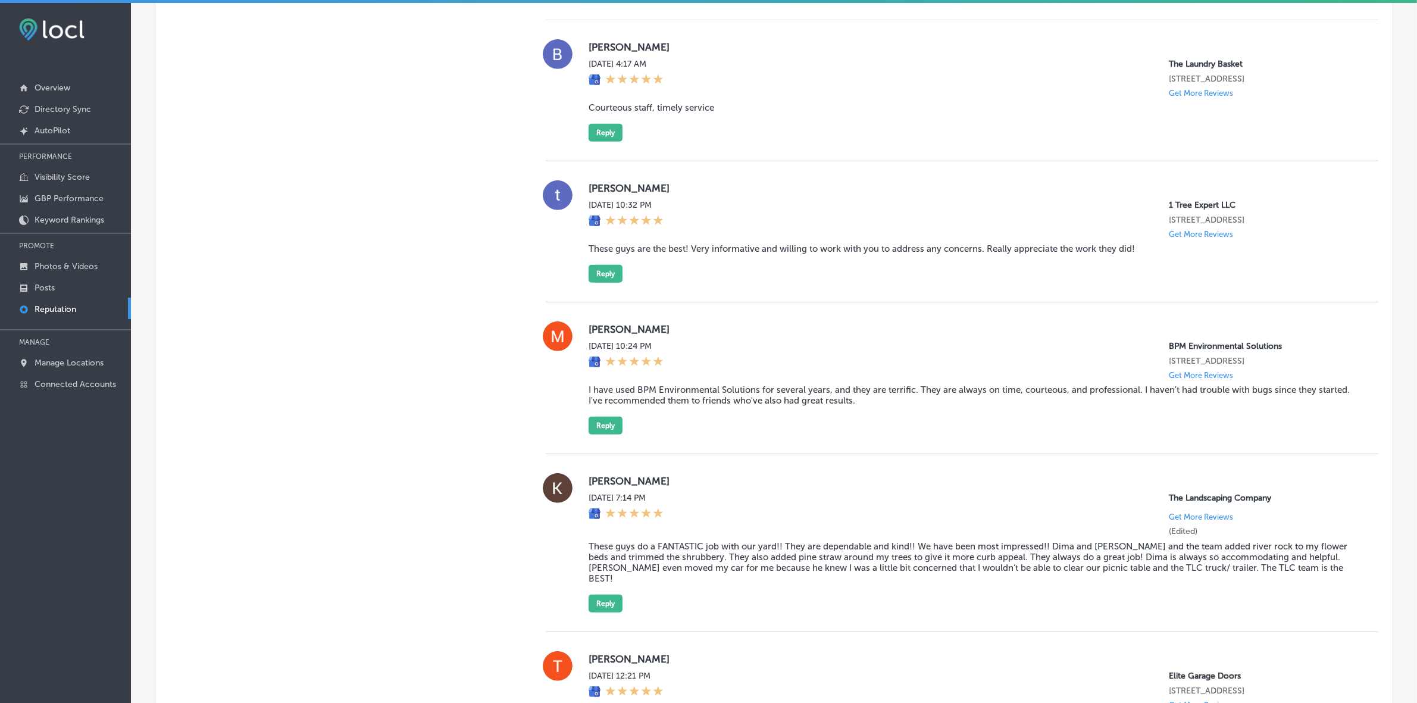
scroll to position [783, 0]
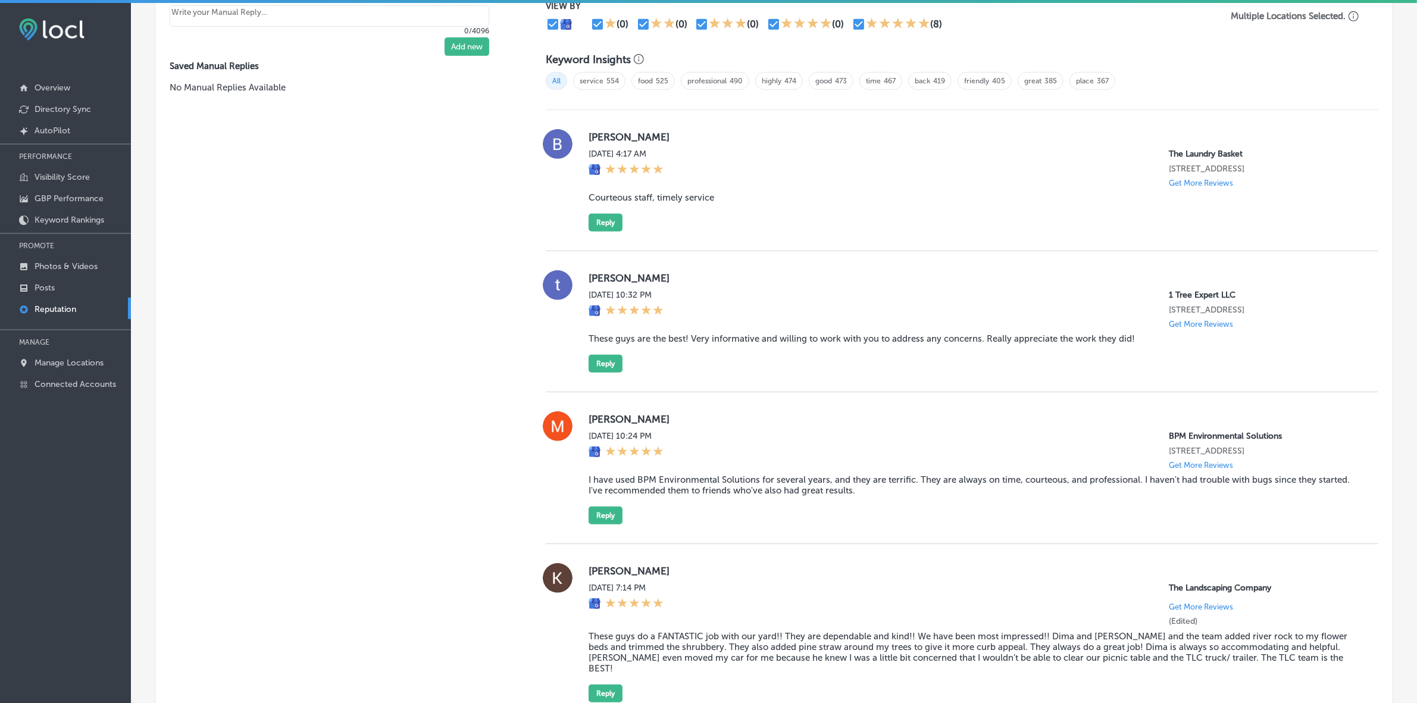
click at [589, 420] on label "[PERSON_NAME]" at bounding box center [974, 419] width 771 height 12
copy label "[PERSON_NAME]"
click at [647, 470] on blockquote "I have used BPM Environmental Solutions for several years, and they are terrifi…" at bounding box center [974, 484] width 771 height 21
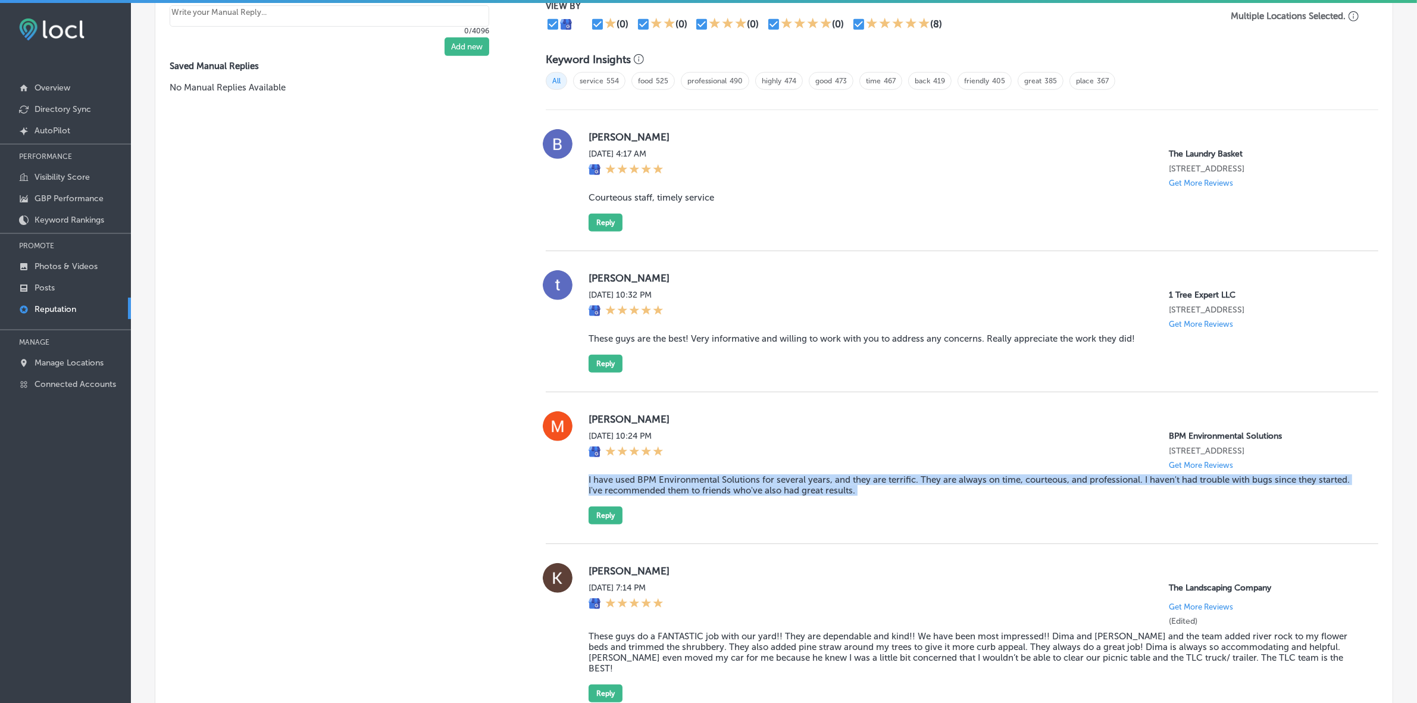
click at [647, 470] on blockquote "I have used BPM Environmental Solutions for several years, and they are terrifi…" at bounding box center [974, 484] width 771 height 21
copy blockquote "I have used BPM Environmental Solutions for several years, and they are terrifi…"
click at [592, 470] on button "Reply" at bounding box center [606, 515] width 34 height 18
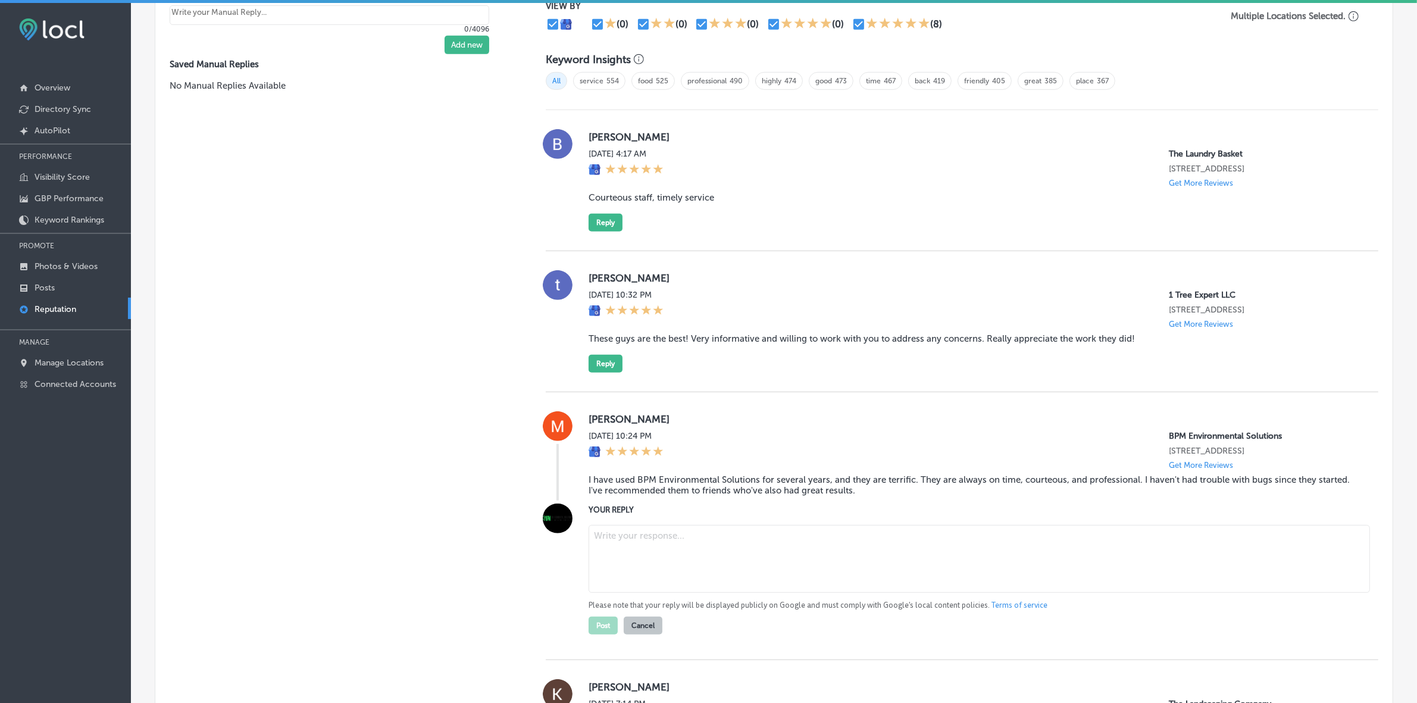
click at [706, 470] on textarea at bounding box center [979, 559] width 781 height 68
paste textarea "Thank you for the kind words, [PERSON_NAME]! We're thrilled to have been your t…"
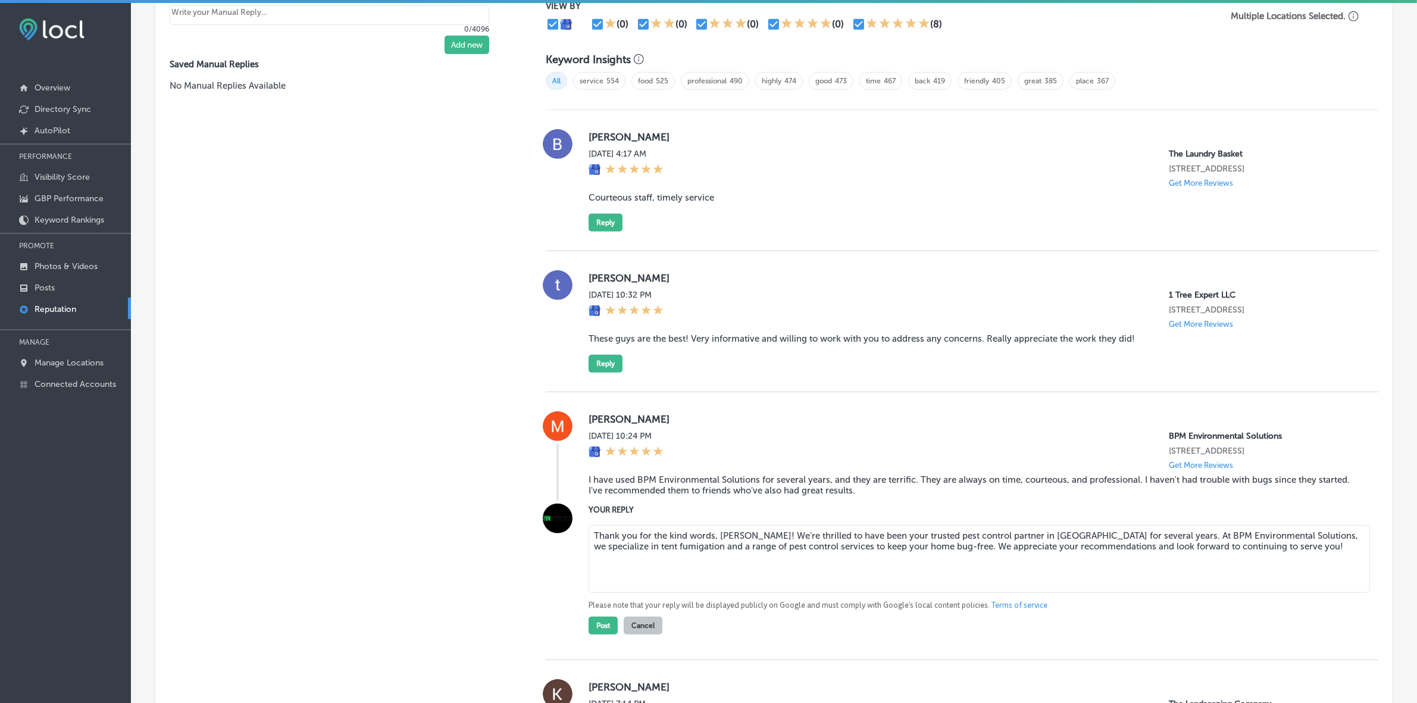
click at [778, 470] on textarea "Thank you for the kind words, [PERSON_NAME]! We're thrilled to have been your t…" at bounding box center [979, 559] width 781 height 68
type textarea "Thank you for the kind words, [PERSON_NAME]! We're glad to have been your trust…"
click at [591, 470] on button "Post" at bounding box center [603, 626] width 29 height 18
type textarea "x"
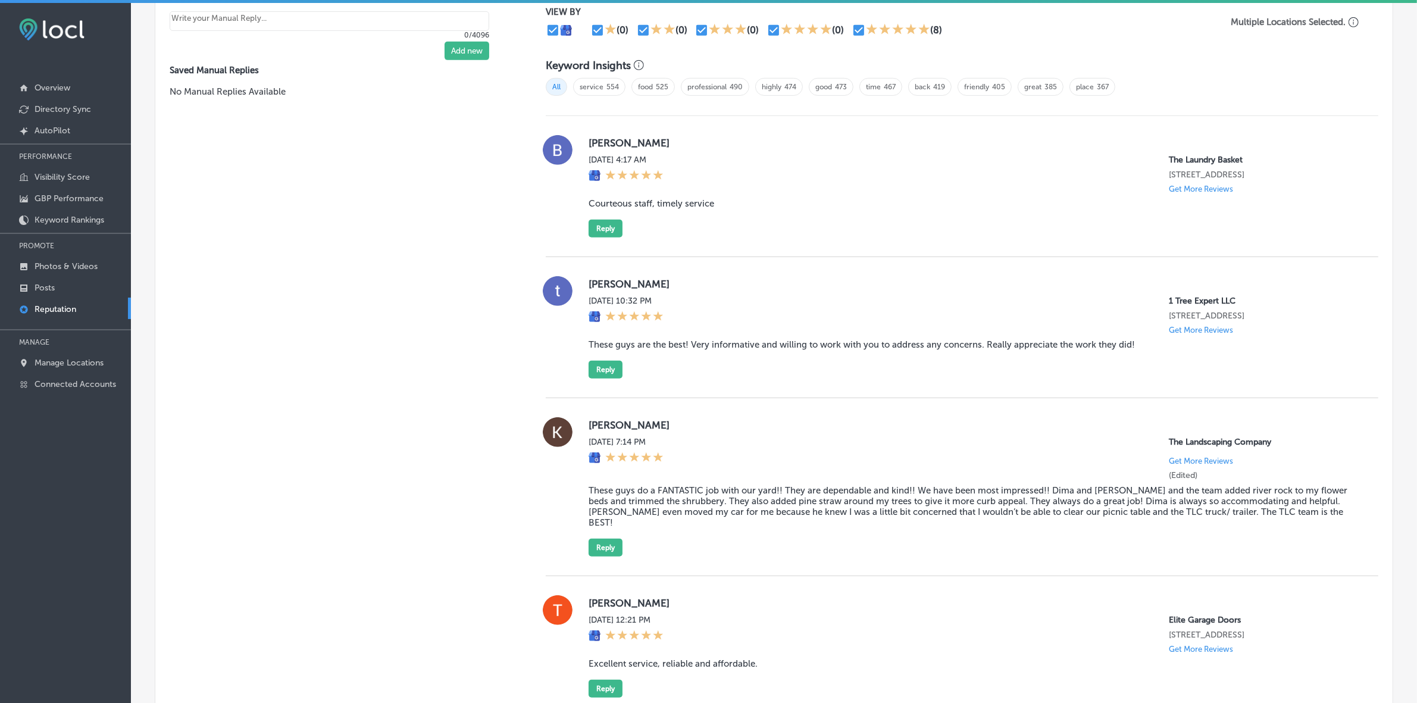
scroll to position [746, 0]
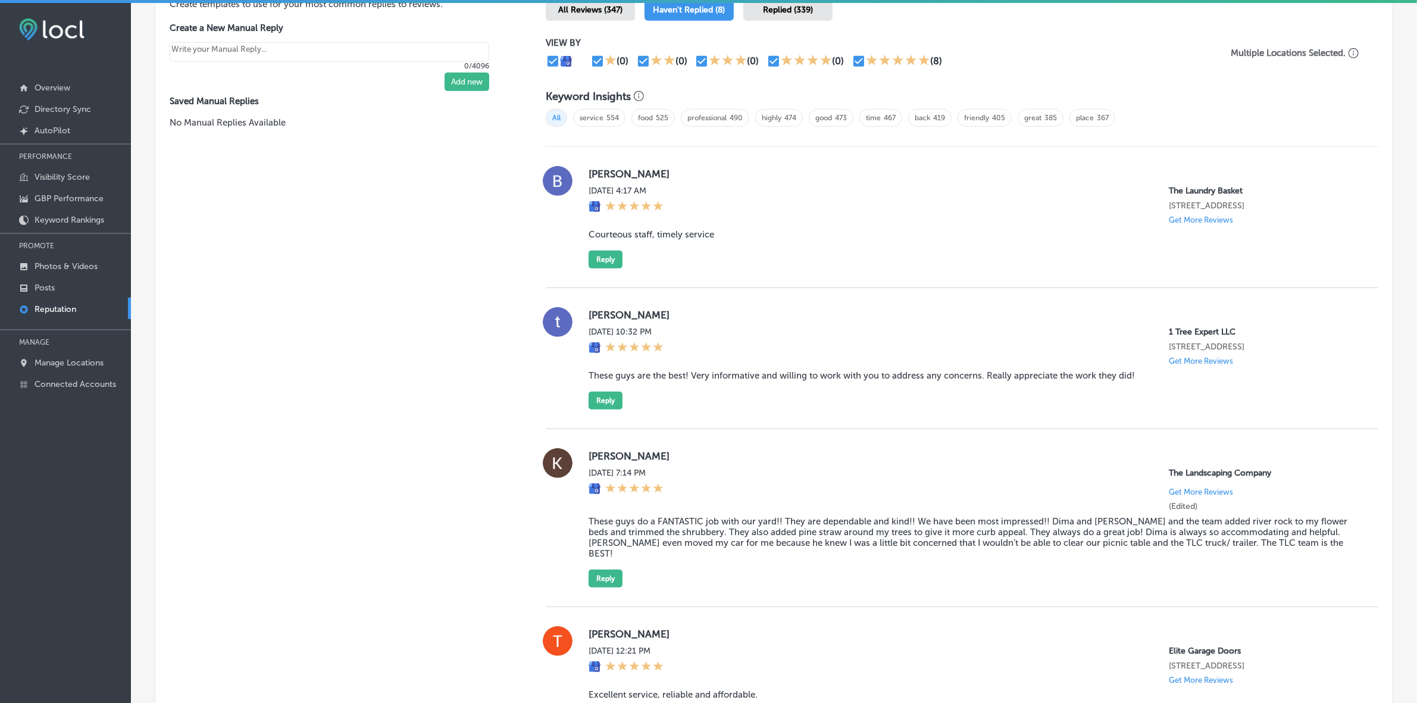
click at [597, 173] on label "[PERSON_NAME]" at bounding box center [974, 174] width 771 height 12
copy label "[PERSON_NAME]"
click at [662, 236] on blockquote "Courteous staff, timely service" at bounding box center [974, 234] width 771 height 11
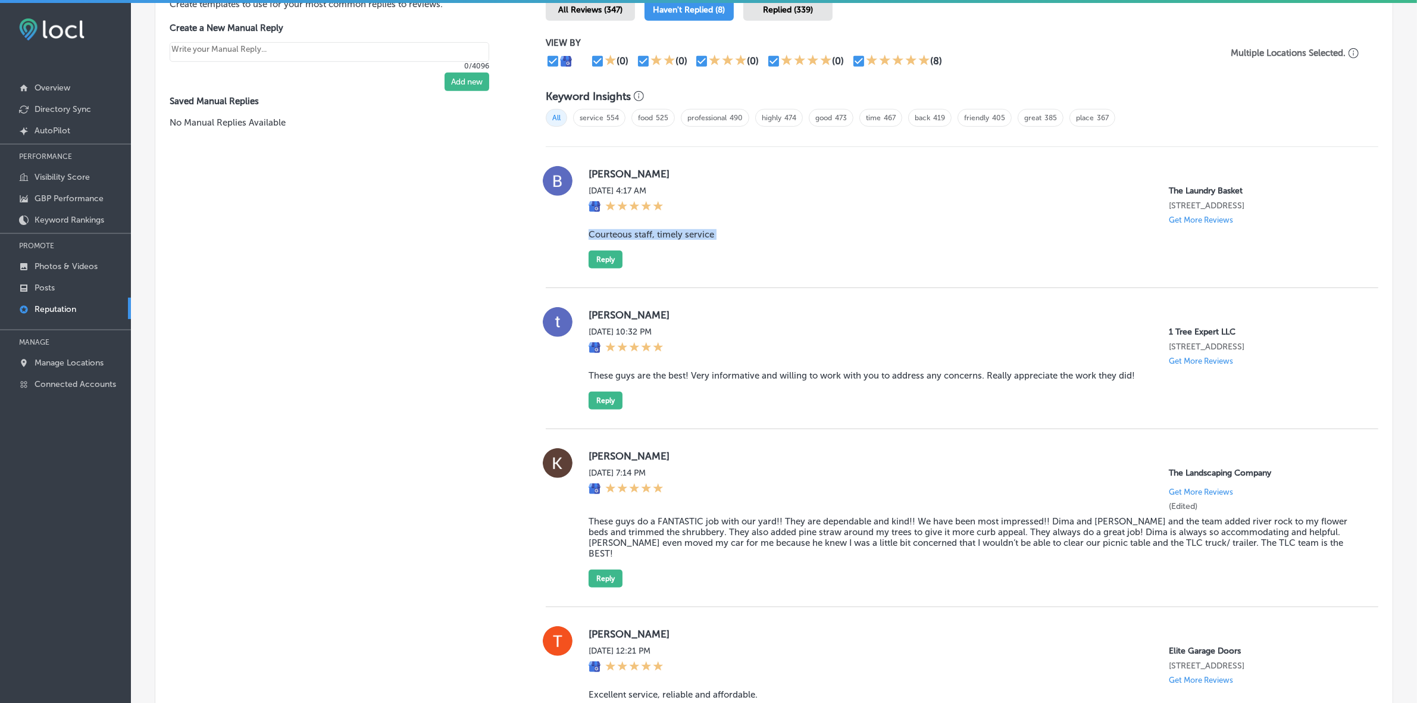
click at [662, 236] on blockquote "Courteous staff, timely service" at bounding box center [974, 234] width 771 height 11
copy blockquote "Courteous staff, timely service"
click at [603, 268] on button "Reply" at bounding box center [606, 260] width 34 height 18
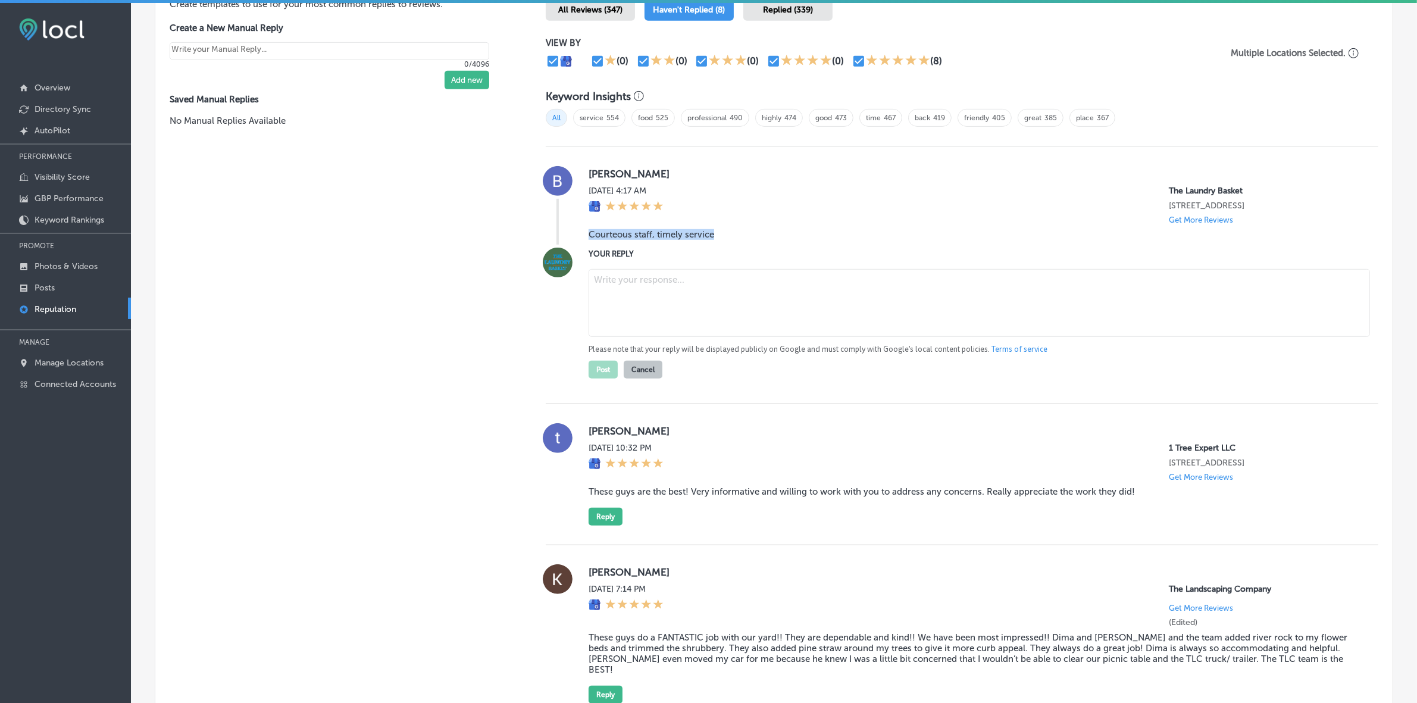
click at [709, 309] on textarea at bounding box center [979, 303] width 781 height 68
paste textarea "Thank you for the wonderful review, [PERSON_NAME]! We’re so happy to hear that …"
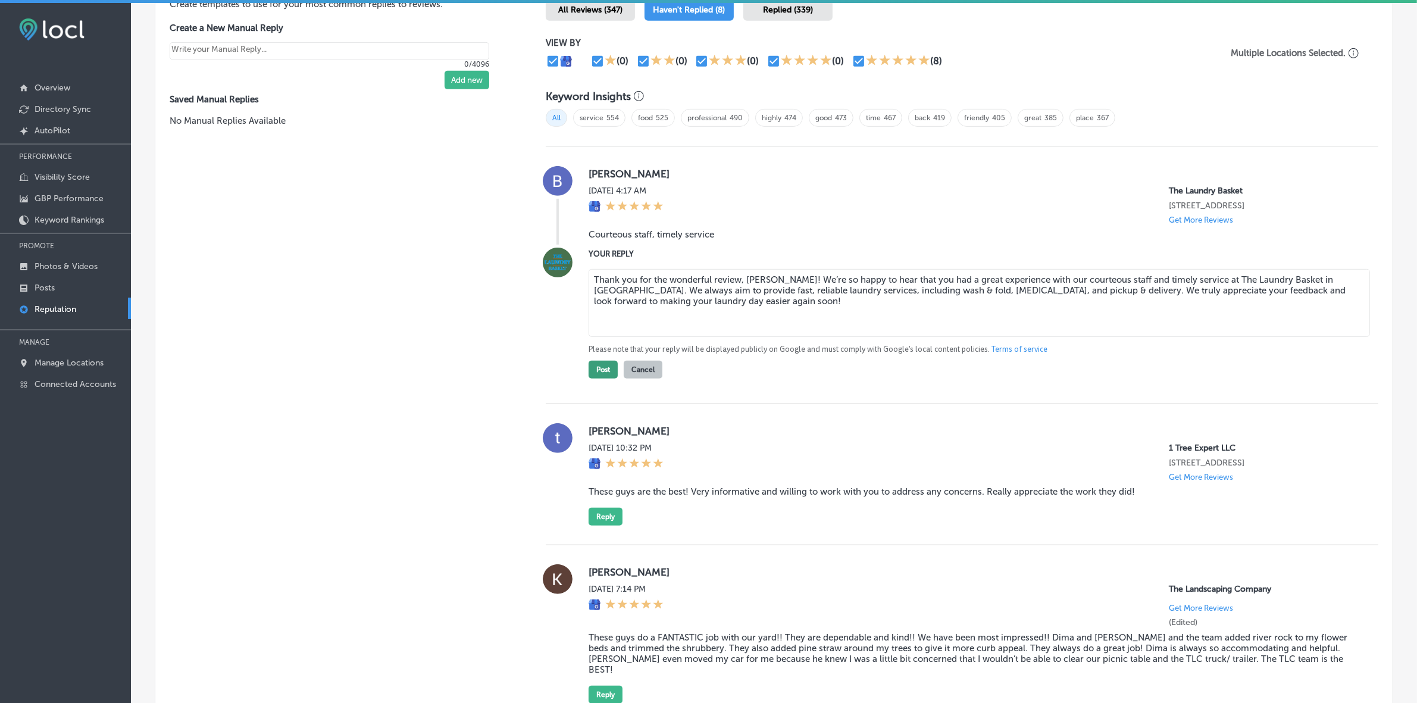
type textarea "Thank you for the wonderful review, [PERSON_NAME]! We’re so happy to hear that …"
click at [604, 367] on button "Post" at bounding box center [603, 370] width 29 height 18
type textarea "x"
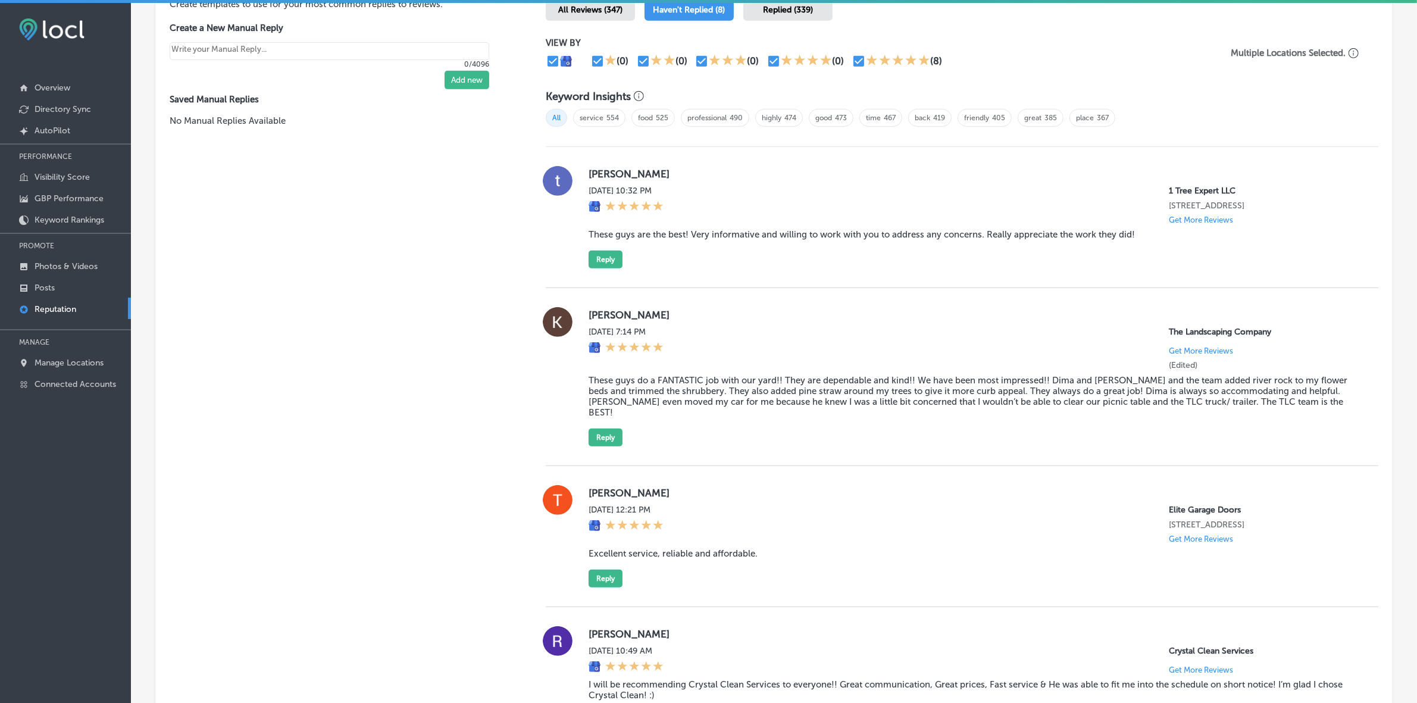
click at [594, 176] on label "[PERSON_NAME]" at bounding box center [974, 174] width 771 height 12
copy label "trae"
click at [640, 239] on blockquote "These guys are the best! Very informative and willing to work with you to addre…" at bounding box center [974, 234] width 771 height 11
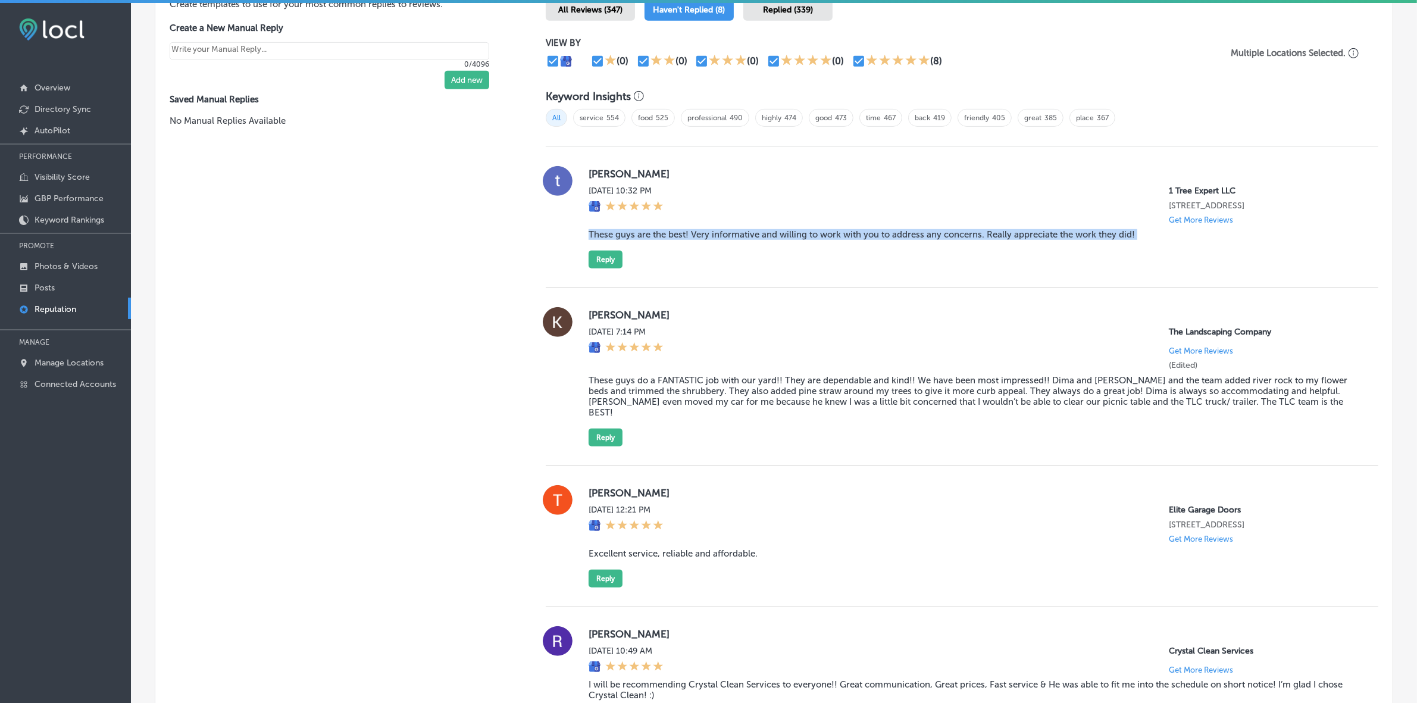
click at [640, 239] on blockquote "These guys are the best! Very informative and willing to work with you to addre…" at bounding box center [974, 234] width 771 height 11
copy blockquote "These guys are the best! Very informative and willing to work with you to addre…"
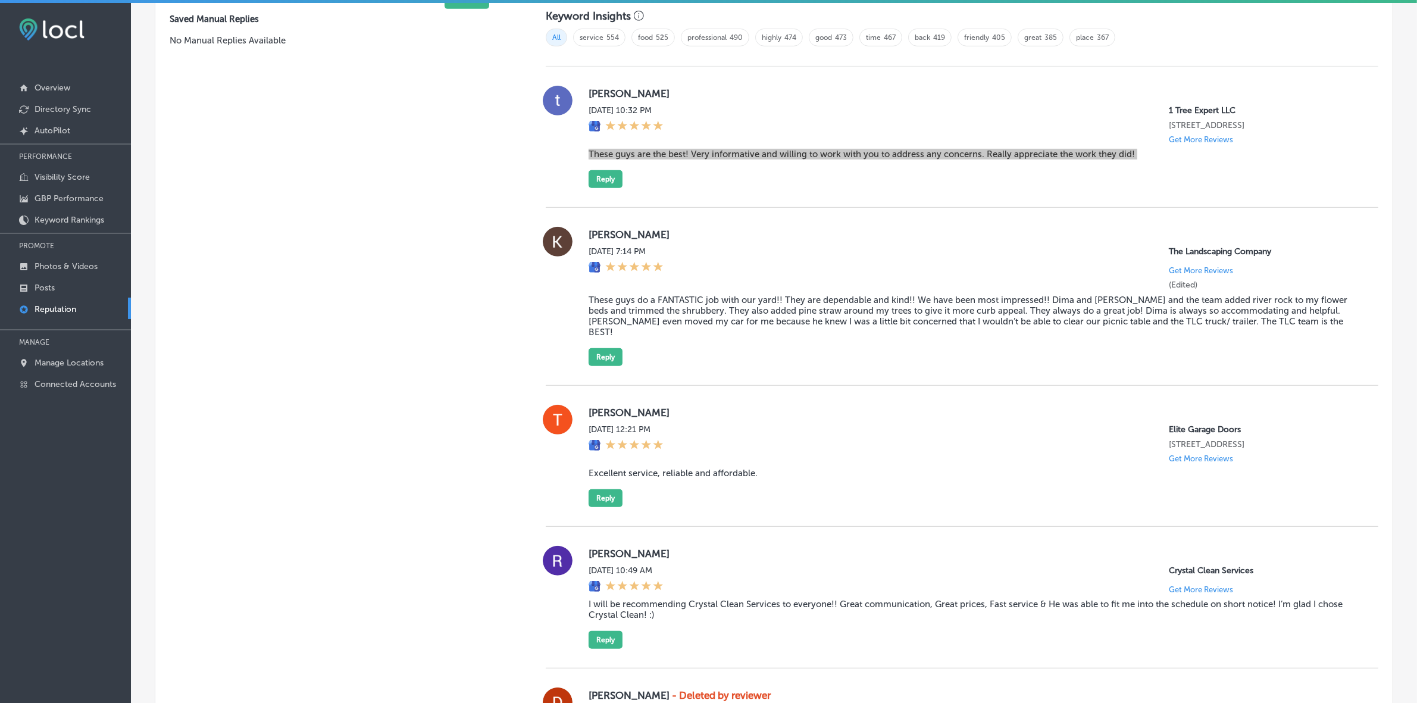
scroll to position [752, 0]
